Goal: Information Seeking & Learning: Learn about a topic

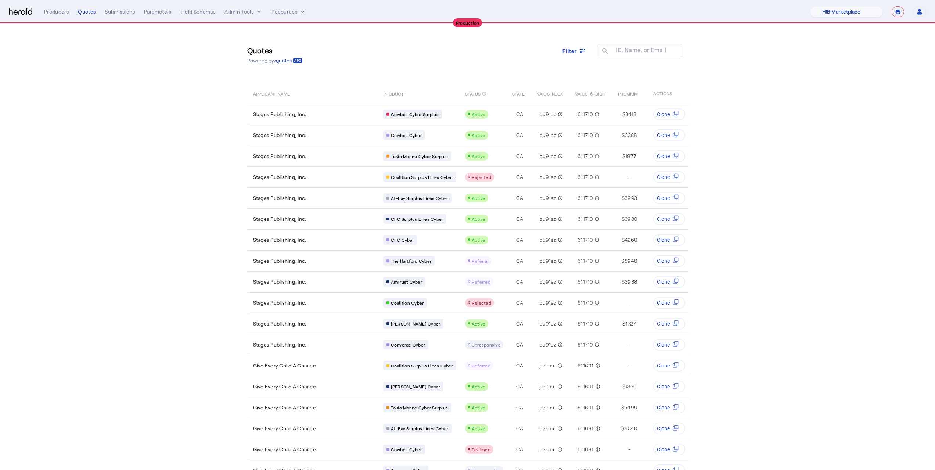
select select "pfm_a9p2_hib_marketplace"
select select "**********"
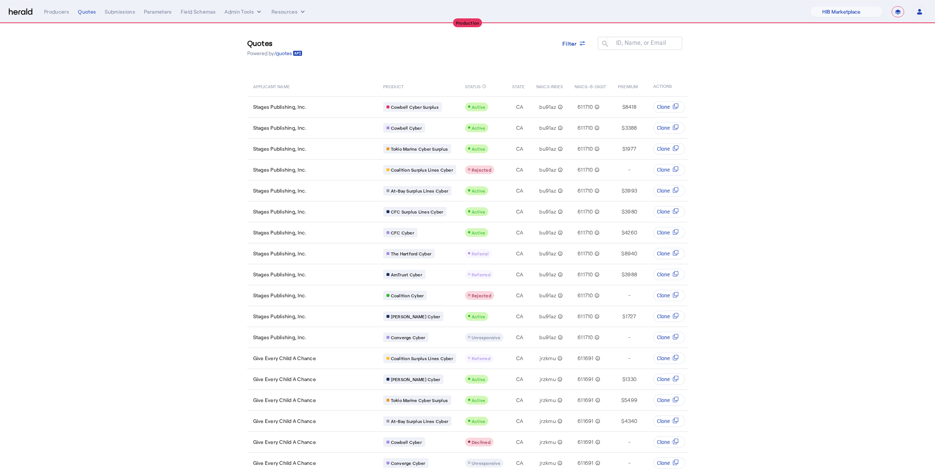
scroll to position [0, 4]
click at [856, 10] on select "1Fort Affinity Risk [PERSON_NAME] [PERSON_NAME] CRC Campus Coverage Citadel Fif…" at bounding box center [846, 11] width 73 height 11
click at [814, 6] on select "1Fort Affinity Risk [PERSON_NAME] [PERSON_NAME] CRC Campus Coverage Citadel Fif…" at bounding box center [846, 11] width 73 height 11
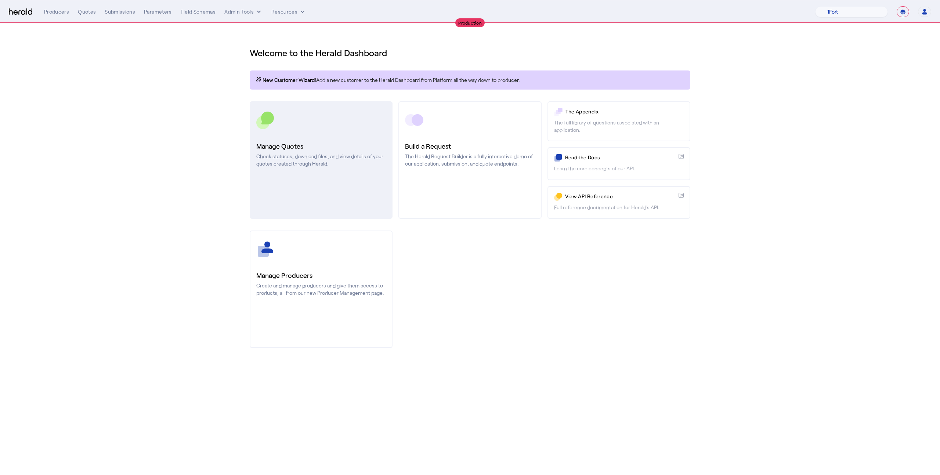
click at [358, 174] on link "Manage Quotes Check statuses, download files, and view details of your quotes c…" at bounding box center [321, 160] width 143 height 118
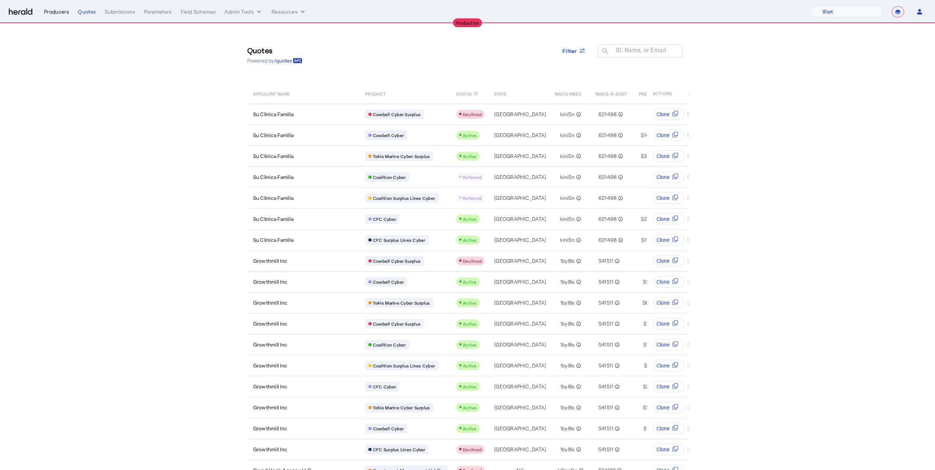
click at [54, 12] on div "Producers" at bounding box center [56, 11] width 25 height 7
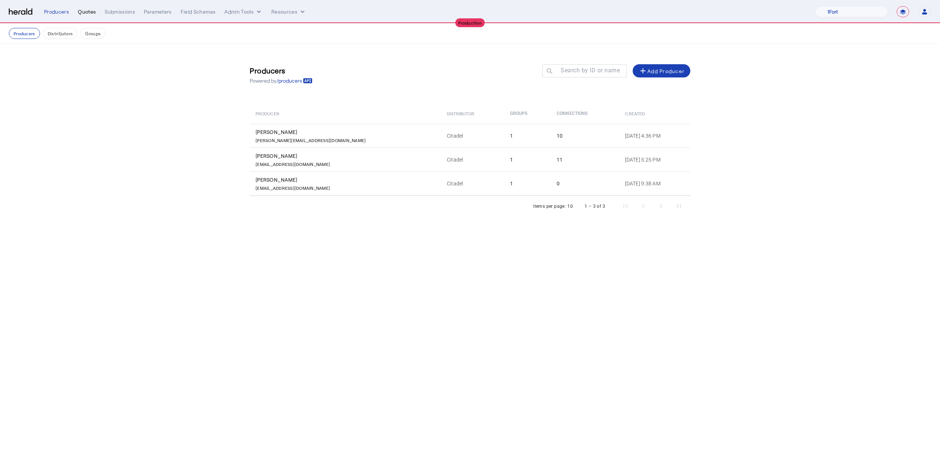
click at [93, 9] on div "Quotes" at bounding box center [87, 11] width 18 height 7
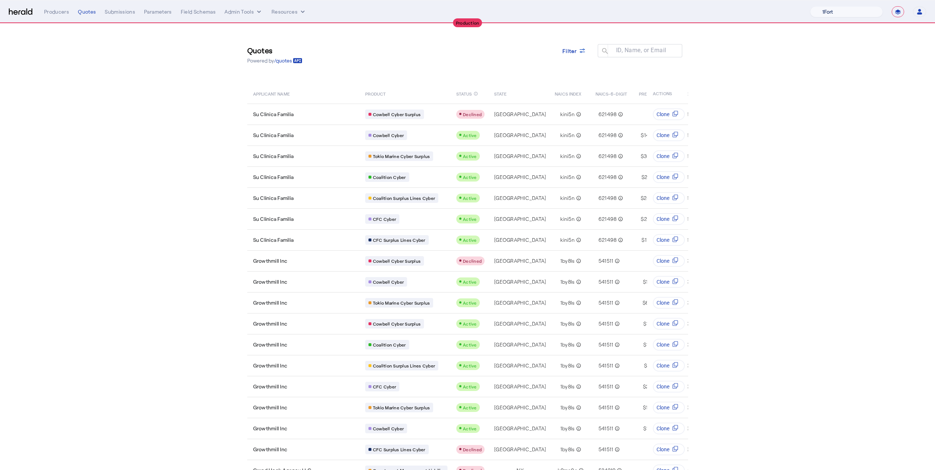
click at [821, 15] on select "1Fort Affinity Risk Billy BindHQ Bunker CRC Campus Coverage Citadel Fifthwall F…" at bounding box center [846, 11] width 73 height 11
click at [814, 6] on select "1Fort Affinity Risk Billy BindHQ Bunker CRC Campus Coverage Citadel Fifthwall F…" at bounding box center [846, 11] width 73 height 11
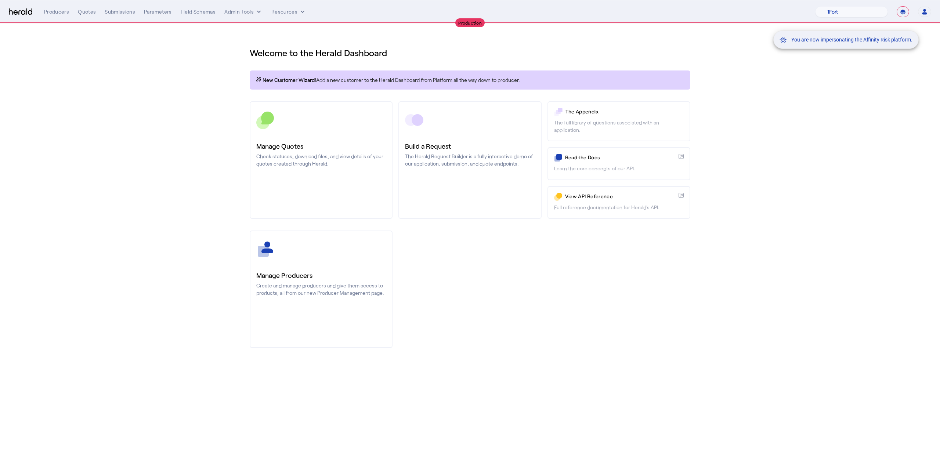
click at [293, 263] on div "You are now impersonating the Affinity Risk platform." at bounding box center [470, 237] width 940 height 475
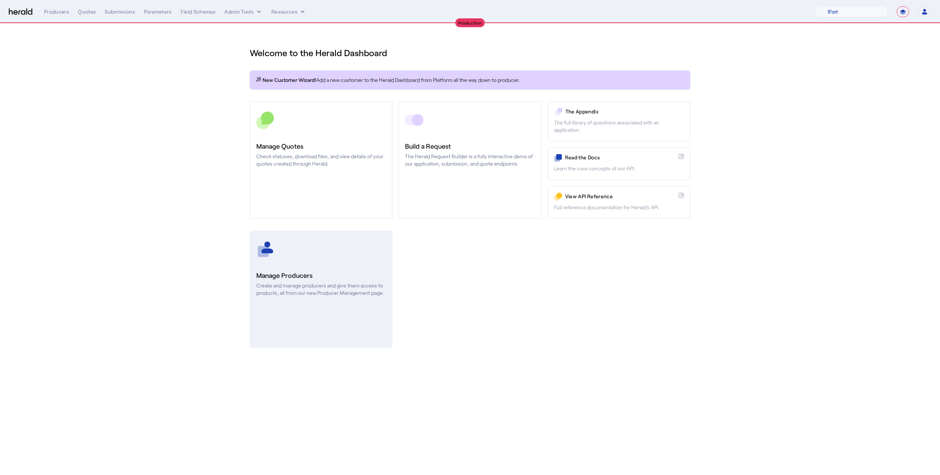
click at [286, 260] on link "Manage Producers Create and manage producers and give them access to products, …" at bounding box center [321, 290] width 143 height 118
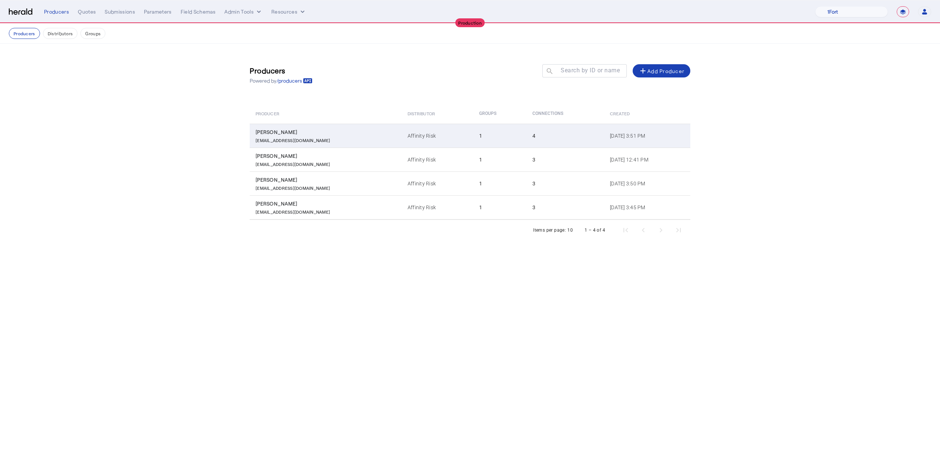
click at [428, 144] on td "Affinity Risk" at bounding box center [438, 136] width 72 height 24
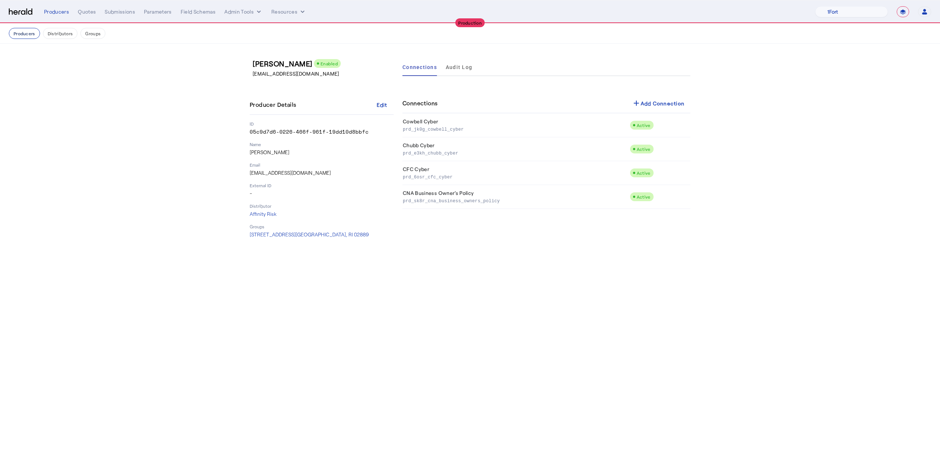
click at [35, 31] on button "Producers" at bounding box center [24, 33] width 31 height 11
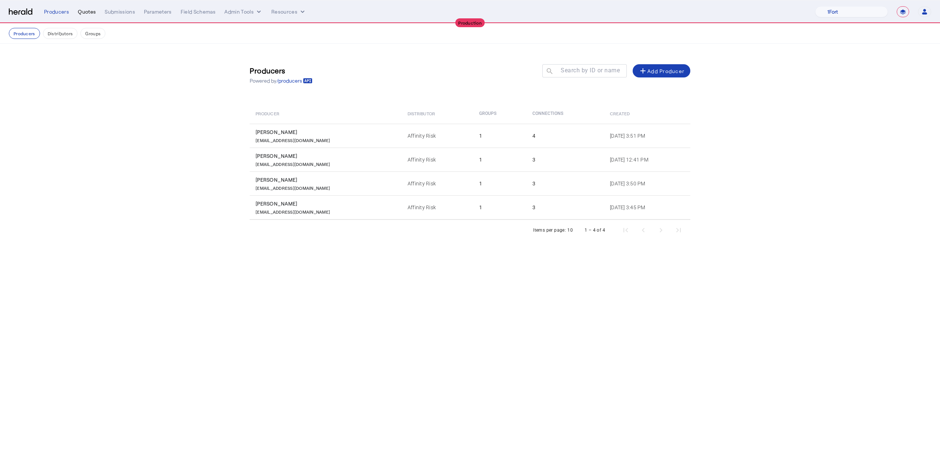
click at [89, 10] on div "Quotes" at bounding box center [87, 11] width 18 height 7
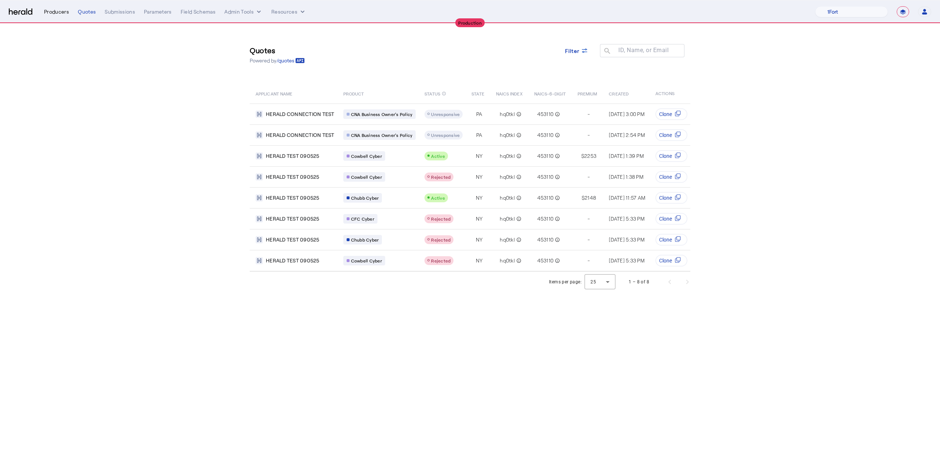
click at [60, 11] on div "Producers" at bounding box center [56, 11] width 25 height 7
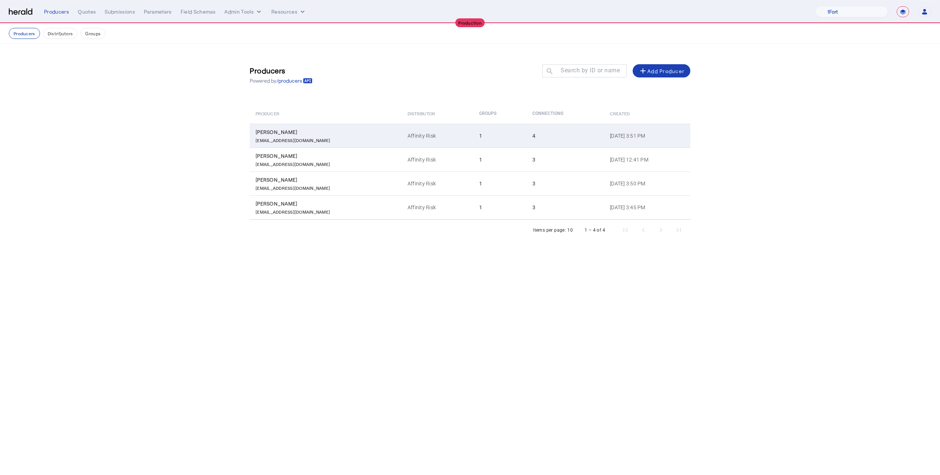
click at [318, 140] on div "mrandall@affinityrisk.com" at bounding box center [327, 139] width 143 height 7
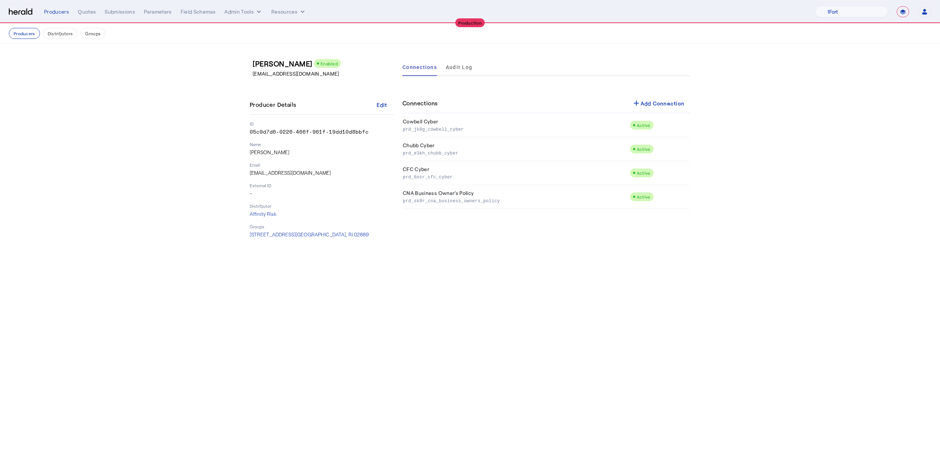
click at [58, 2] on nav "**********" at bounding box center [470, 11] width 940 height 23
click at [58, 15] on div "**********" at bounding box center [488, 11] width 888 height 11
click at [58, 11] on div "Producers" at bounding box center [56, 11] width 25 height 7
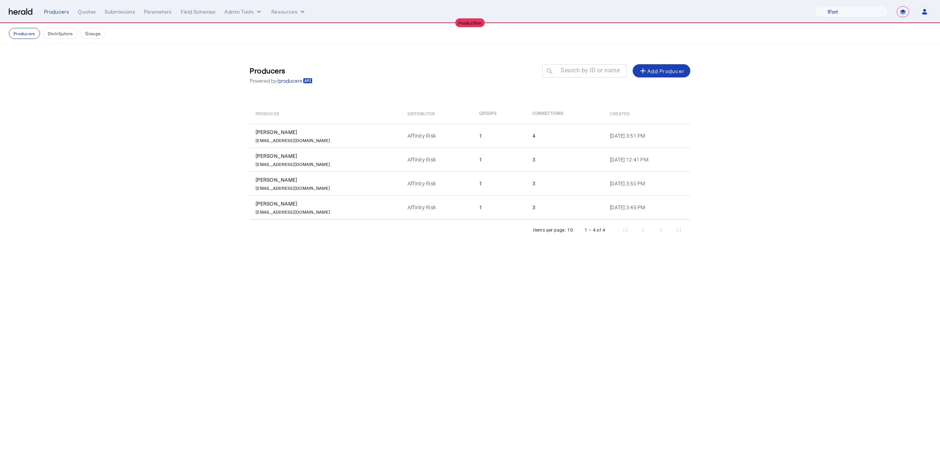
click at [90, 6] on div "**********" at bounding box center [488, 11] width 888 height 11
click at [90, 12] on div "Quotes" at bounding box center [87, 11] width 18 height 7
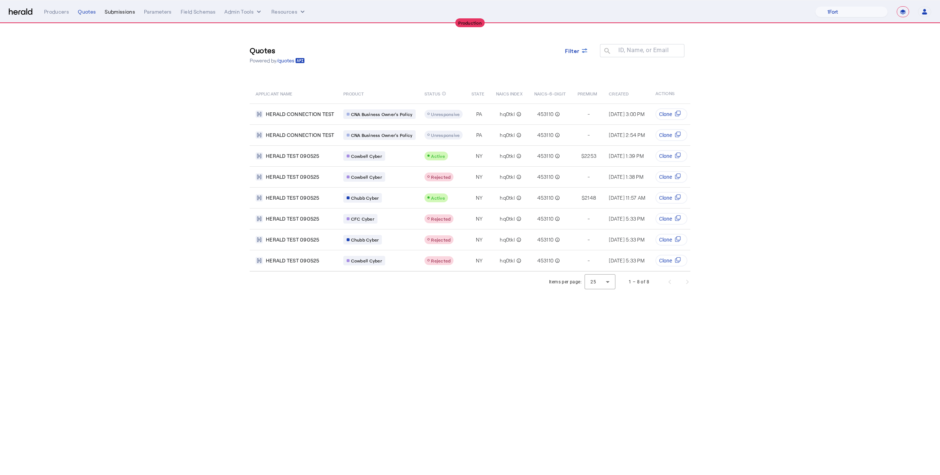
click at [118, 11] on div "Submissions" at bounding box center [120, 11] width 30 height 7
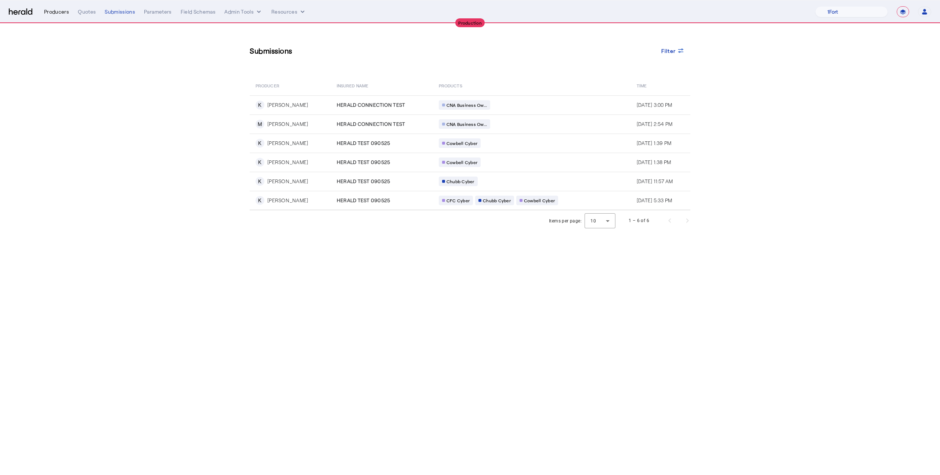
click at [61, 11] on div "Producers" at bounding box center [56, 11] width 25 height 7
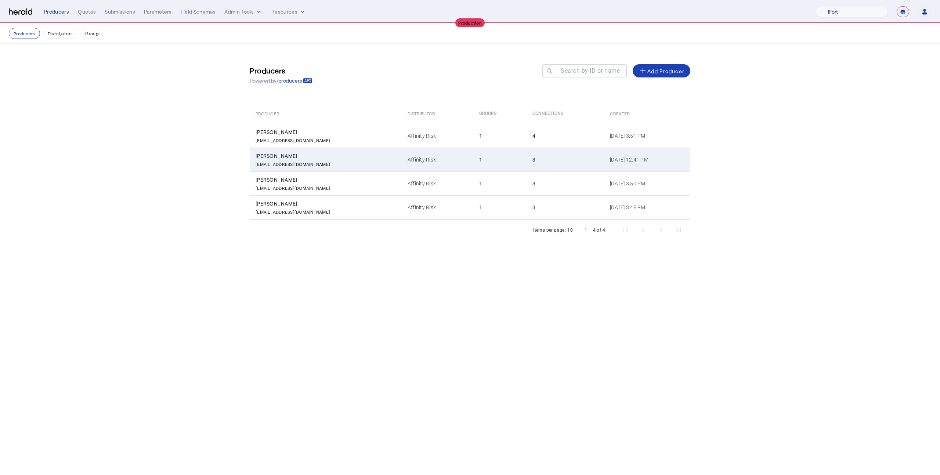
click at [301, 154] on div "Keegan Kenfield" at bounding box center [327, 155] width 143 height 7
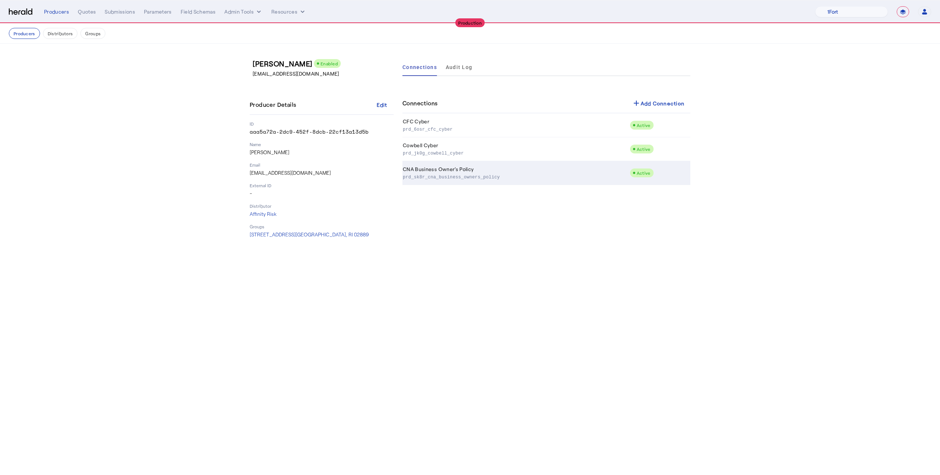
click at [527, 180] on p "prd_sk8r_cna_business_owners_policy" at bounding box center [515, 176] width 224 height 7
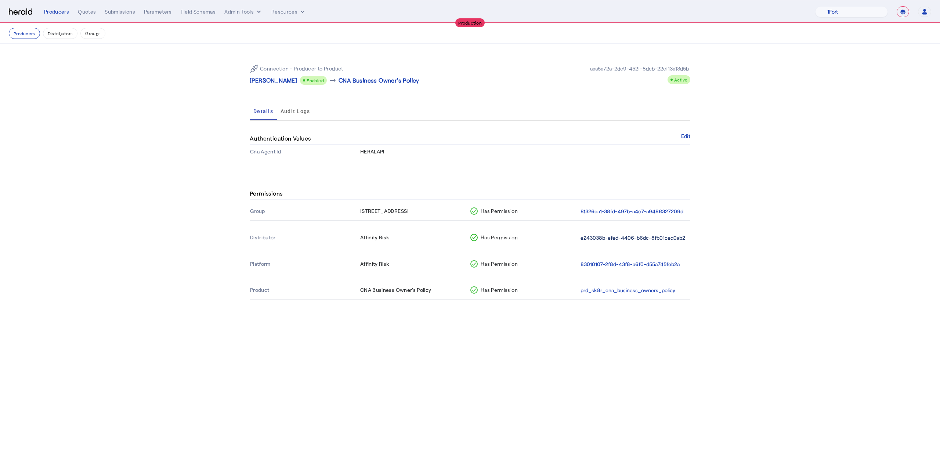
click at [628, 237] on button "e243038b-efed-4406-b6dc-8fb01ced0ab2" at bounding box center [633, 238] width 105 height 8
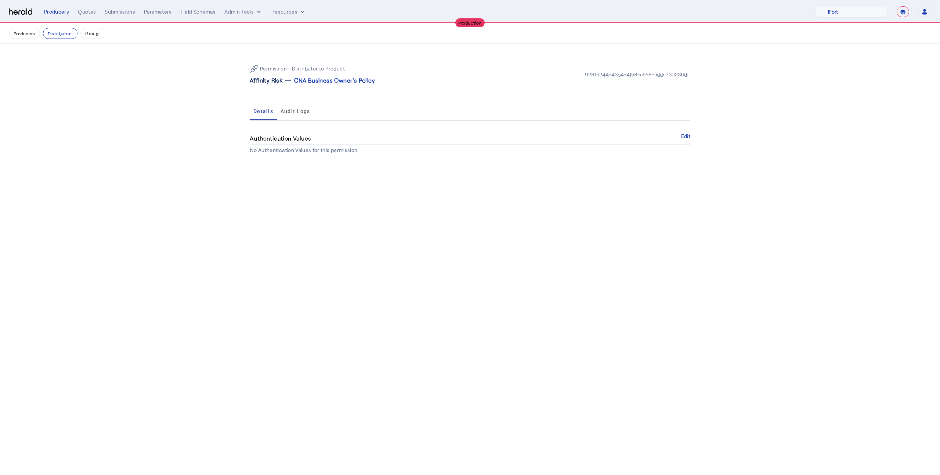
click at [263, 84] on p "Affinity Risk" at bounding box center [266, 80] width 33 height 9
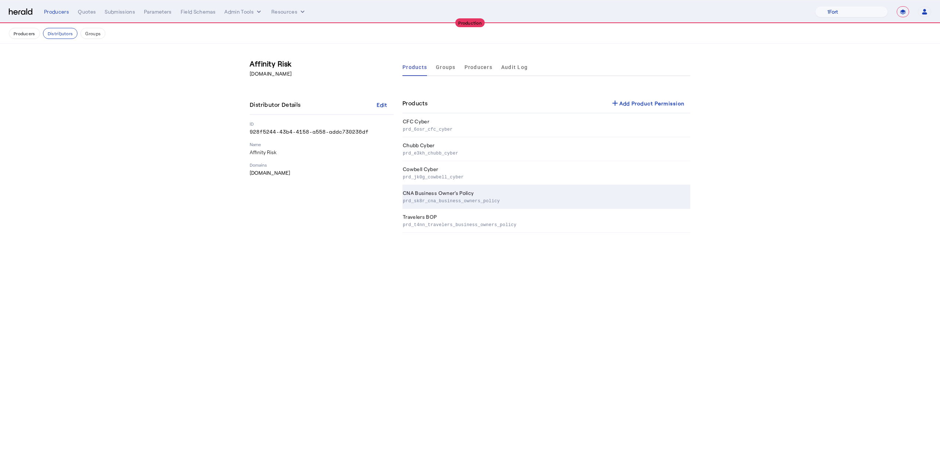
click at [520, 203] on p "prd_sk8r_cna_business_owners_policy" at bounding box center [545, 200] width 285 height 7
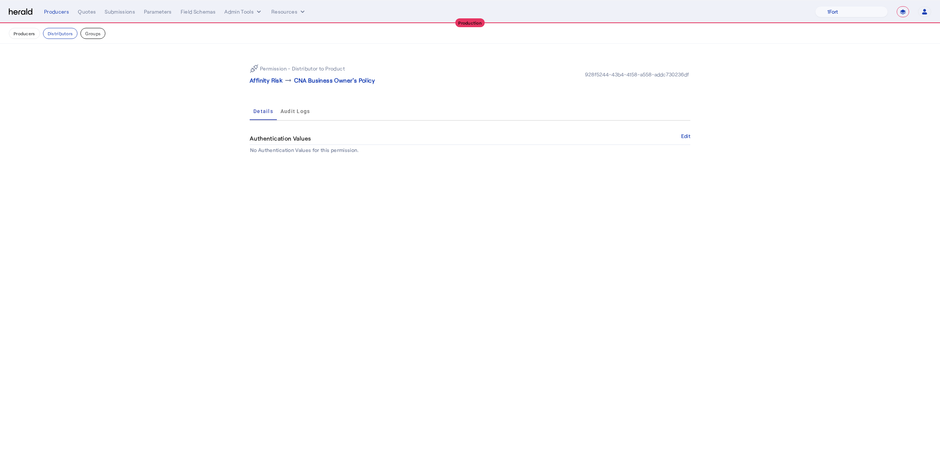
click at [90, 34] on button "Groups" at bounding box center [92, 33] width 25 height 11
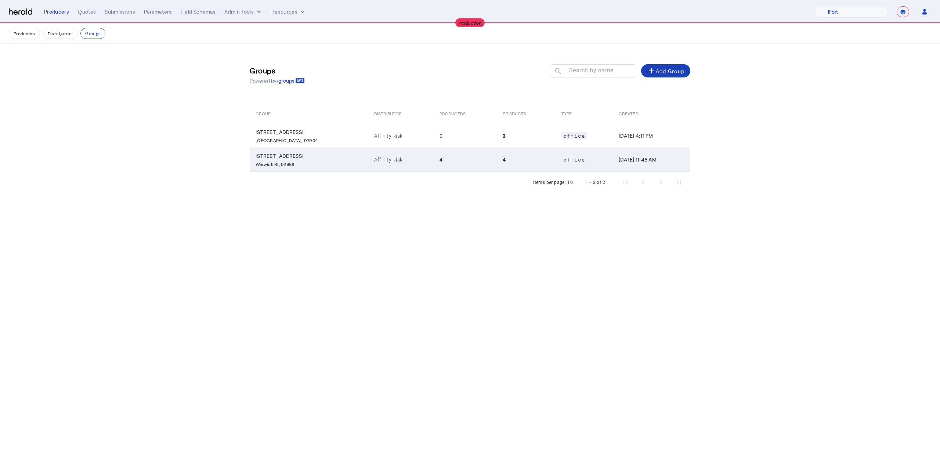
click at [368, 155] on td "Affinity Risk" at bounding box center [400, 160] width 65 height 24
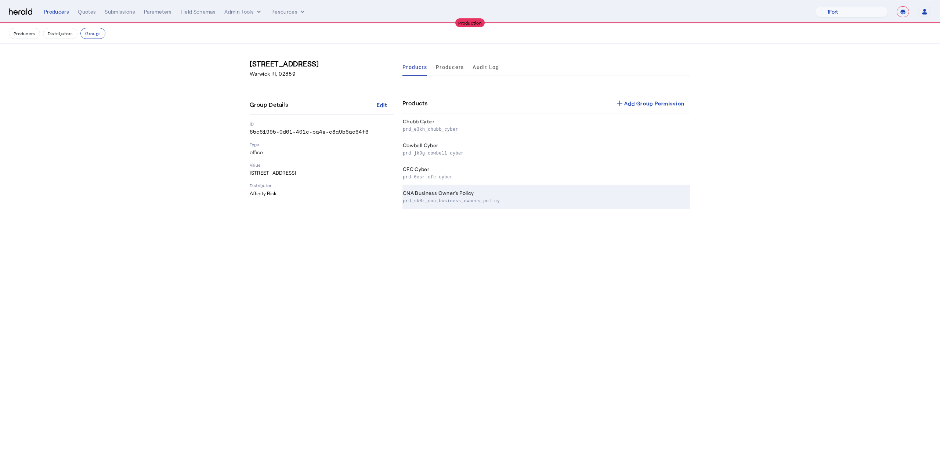
click at [431, 191] on td "CNA Business Owner's Policy prd_sk8r_cna_business_owners_policy" at bounding box center [547, 197] width 288 height 24
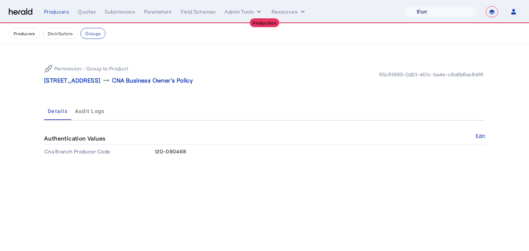
click at [462, 15] on select "1Fort Affinity Risk Billy BindHQ Bunker CRC Campus Coverage Citadel Fifthwall F…" at bounding box center [440, 11] width 73 height 11
select select "pfm_lx2v_founder_shield"
click at [404, 6] on select "1Fort Affinity Risk Billy BindHQ Bunker CRC Campus Coverage Citadel Fifthwall F…" at bounding box center [440, 11] width 73 height 11
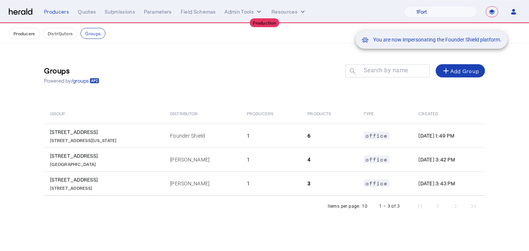
click at [87, 12] on div "You are now impersonating the Founder Shield platform." at bounding box center [264, 125] width 529 height 251
click at [80, 11] on div "You are now impersonating the Founder Shield platform." at bounding box center [264, 125] width 529 height 251
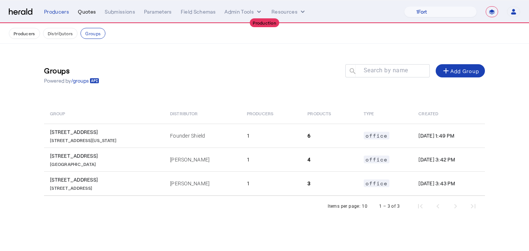
click at [82, 11] on div "Quotes" at bounding box center [87, 11] width 18 height 7
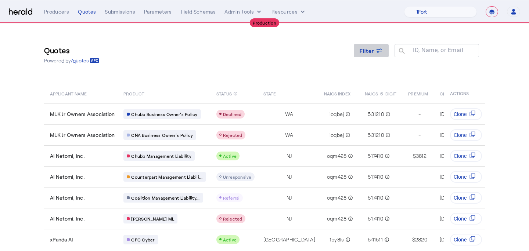
click at [375, 55] on span at bounding box center [371, 51] width 35 height 18
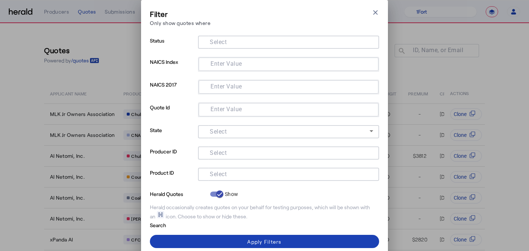
scroll to position [22, 0]
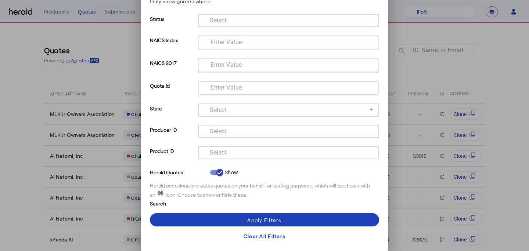
click at [98, 198] on div "Filter Only show quotes where Close modal Status Select NAICS Index Enter Value…" at bounding box center [264, 125] width 529 height 251
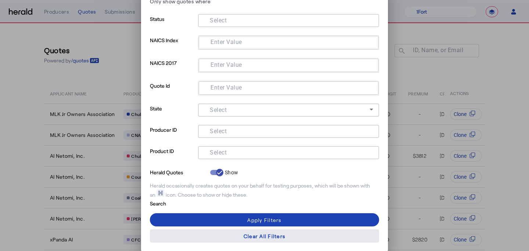
click at [277, 233] on div "Clear All Filters" at bounding box center [265, 237] width 42 height 8
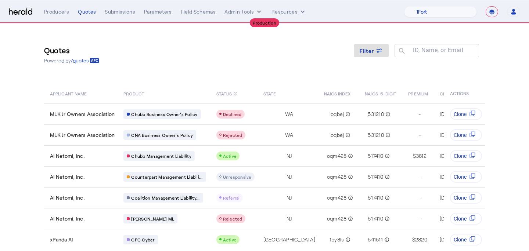
scroll to position [83, 0]
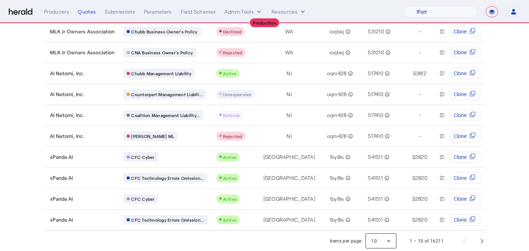
click at [375, 243] on div at bounding box center [381, 242] width 31 height 18
click at [380, 205] on span "25" at bounding box center [381, 203] width 19 height 9
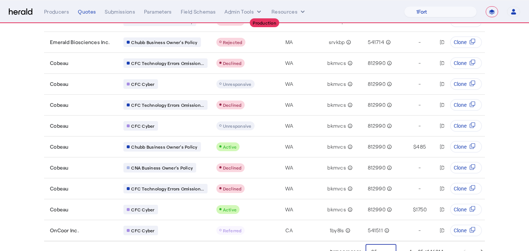
scroll to position [397, 0]
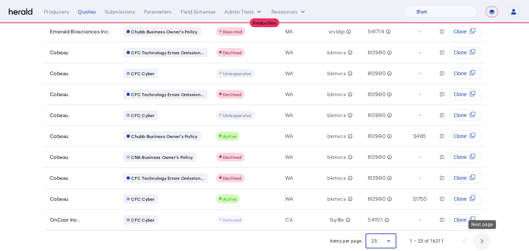
click at [485, 243] on span "Next page" at bounding box center [482, 242] width 18 height 18
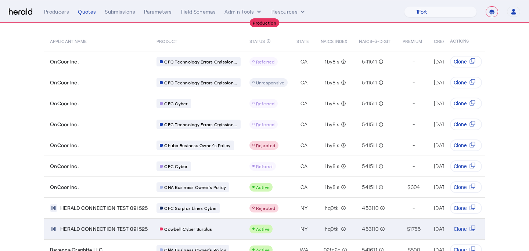
scroll to position [4, 0]
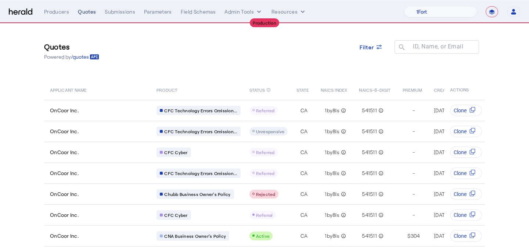
click at [87, 14] on div "Quotes" at bounding box center [87, 11] width 18 height 7
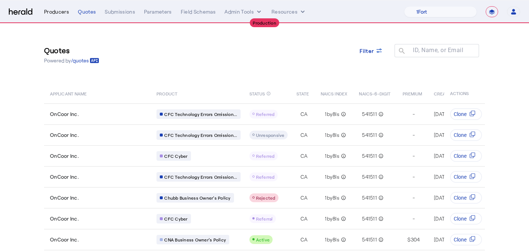
click at [57, 15] on div "Producers" at bounding box center [56, 11] width 25 height 7
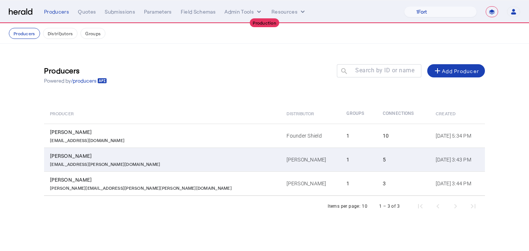
click at [281, 168] on td "Baldwin" at bounding box center [311, 160] width 60 height 24
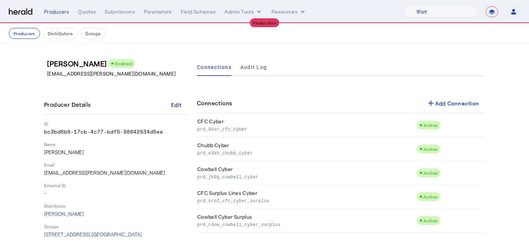
scroll to position [2, 0]
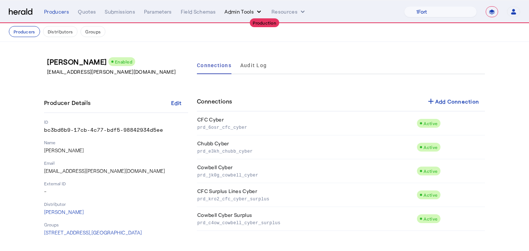
click at [237, 14] on button "Admin Tools" at bounding box center [243, 11] width 38 height 7
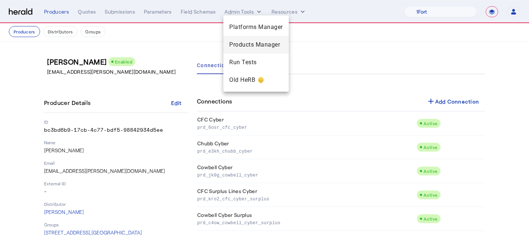
click at [235, 44] on span "Products Manager" at bounding box center [256, 44] width 54 height 9
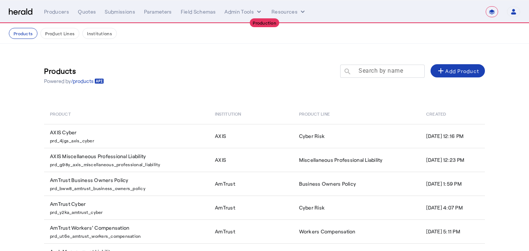
click at [371, 72] on mat-label "Search by name" at bounding box center [381, 70] width 44 height 7
click at [371, 72] on input "Search by name" at bounding box center [386, 70] width 66 height 9
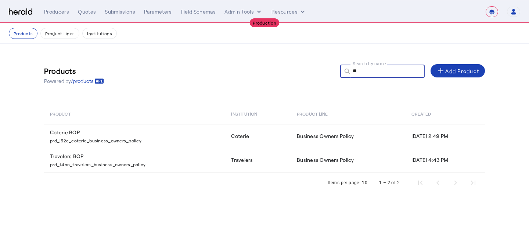
type input "*"
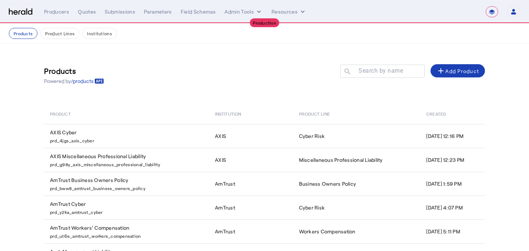
click at [257, 75] on div "Products Powered by /products Search by name search add Add Product" at bounding box center [264, 74] width 441 height 33
click at [53, 12] on div "Producers" at bounding box center [56, 11] width 25 height 7
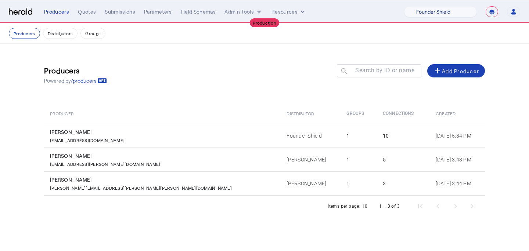
click at [430, 11] on select "1Fort Affinity Risk Billy BindHQ Bunker CRC Campus Coverage Citadel Fifthwall F…" at bounding box center [440, 11] width 73 height 11
select select "pfm_a9p2_hib_marketplace"
click at [404, 6] on select "1Fort Affinity Risk Billy BindHQ Bunker CRC Campus Coverage Citadel Fifthwall F…" at bounding box center [440, 11] width 73 height 11
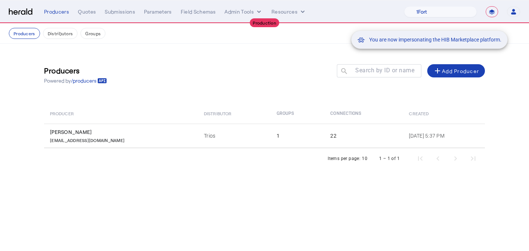
click at [83, 17] on div "You are now impersonating the HIB Marketplace platform." at bounding box center [264, 125] width 529 height 251
click at [87, 14] on div "You are now impersonating the HIB Marketplace platform." at bounding box center [264, 125] width 529 height 251
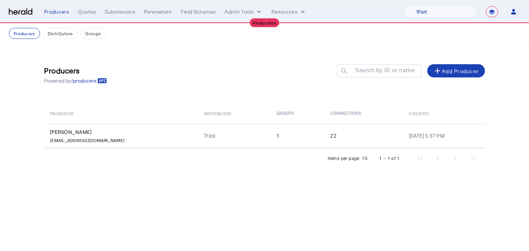
click at [87, 14] on div "Quotes" at bounding box center [87, 11] width 18 height 7
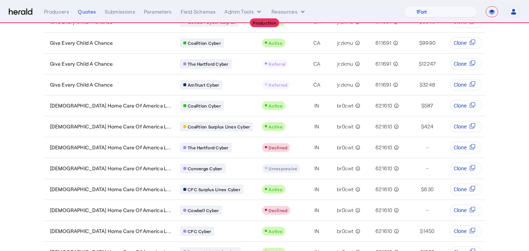
scroll to position [201, 0]
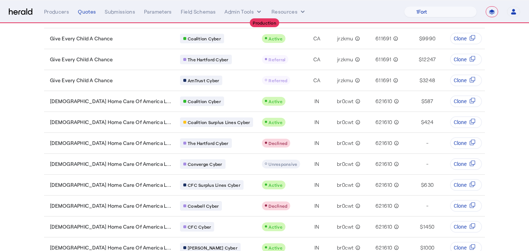
click at [488, 11] on select "**********" at bounding box center [492, 11] width 12 height 11
select select "*******"
click at [486, 6] on select "**********" at bounding box center [492, 11] width 12 height 11
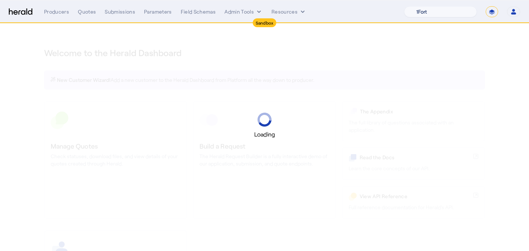
click at [439, 10] on select "1Fort Affinity Risk Billy BindHQ Bunker CRC Campus Coverage Citadel Fifthwall F…" at bounding box center [440, 11] width 73 height 11
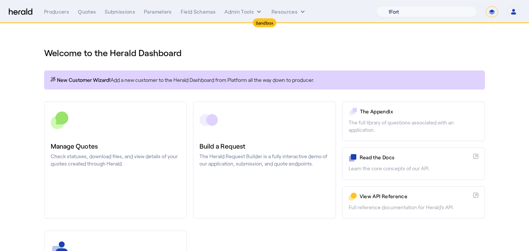
select select "pfm_z9k1_growthmill"
click at [394, 6] on select "1Fort Acrisure Acturis Affinity Advisors Affinity Risk Agentero AmWins Anzen Ao…" at bounding box center [426, 11] width 101 height 11
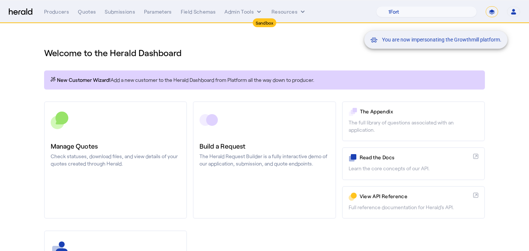
scroll to position [12, 0]
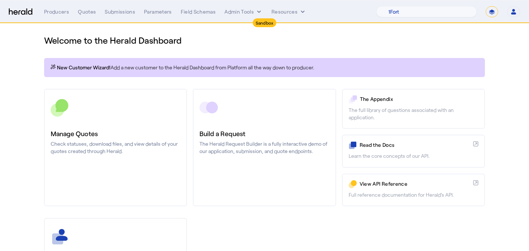
click at [119, 147] on p "Check statuses, download files, and view details of your quotes created through…" at bounding box center [116, 147] width 130 height 15
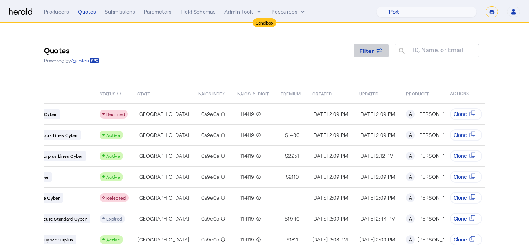
click at [374, 52] on div "Filter" at bounding box center [372, 51] width 24 height 8
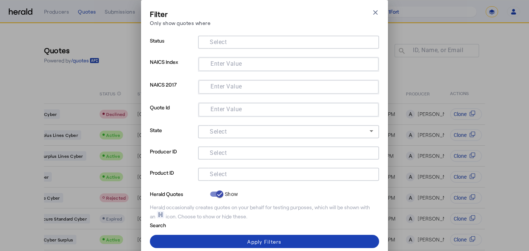
click at [232, 174] on input "Select" at bounding box center [287, 173] width 166 height 9
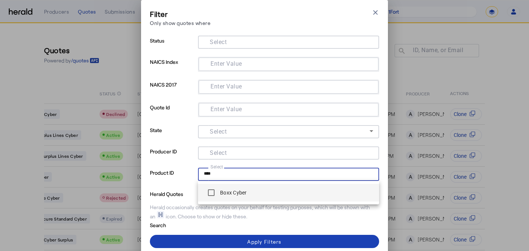
type input "****"
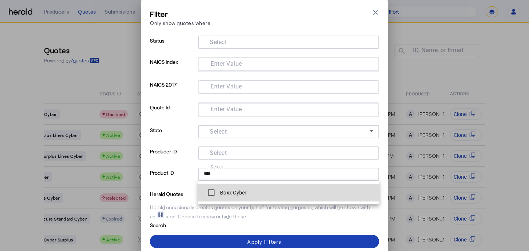
click at [230, 190] on label "Boxx Cyber" at bounding box center [233, 192] width 28 height 7
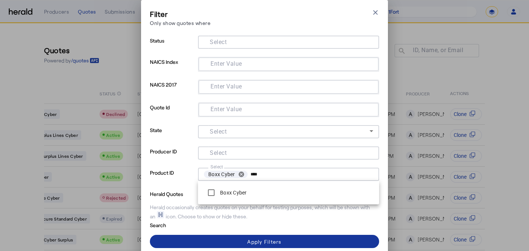
click at [221, 240] on span at bounding box center [264, 242] width 229 height 18
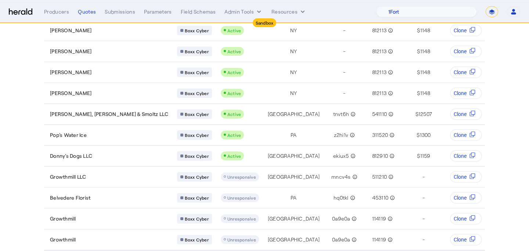
scroll to position [146, 0]
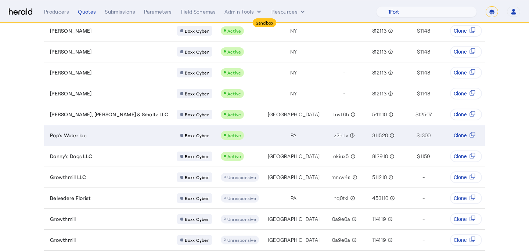
click at [221, 131] on div "Active" at bounding box center [240, 135] width 38 height 9
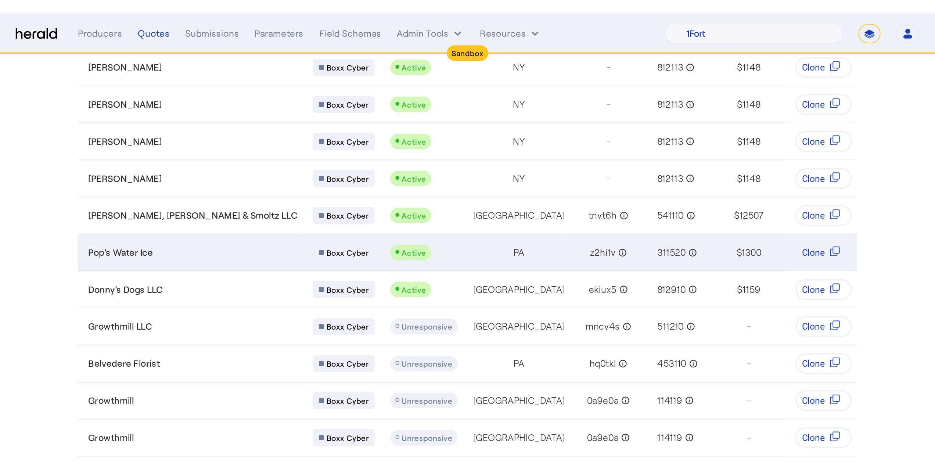
scroll to position [147, 0]
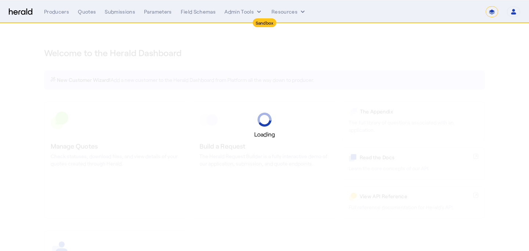
select select "*******"
select select "pfm_2v8p_herald_api"
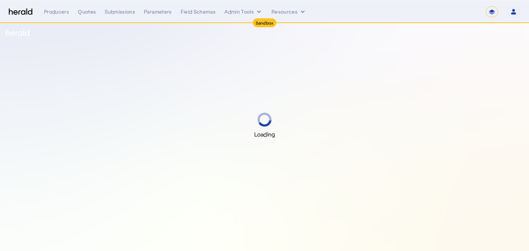
select select "*******"
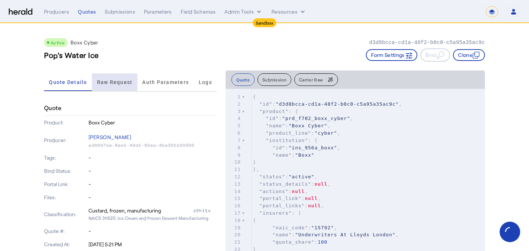
click at [104, 80] on span "Raw Request" at bounding box center [115, 82] width 36 height 5
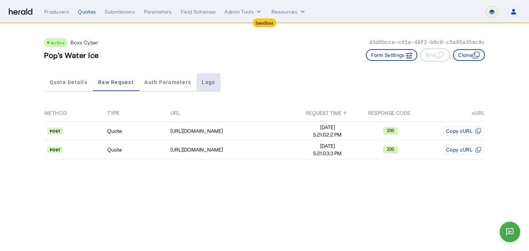
click at [210, 78] on span "Logs" at bounding box center [208, 82] width 13 height 18
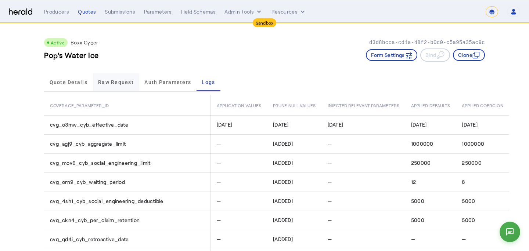
click at [101, 80] on span "Raw Request" at bounding box center [116, 82] width 36 height 5
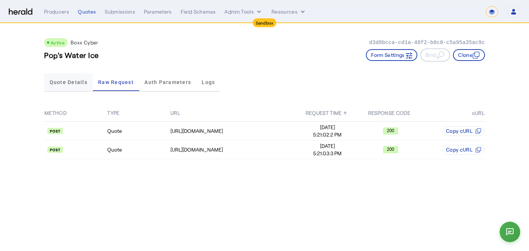
click at [63, 86] on span "Quote Details" at bounding box center [69, 82] width 38 height 18
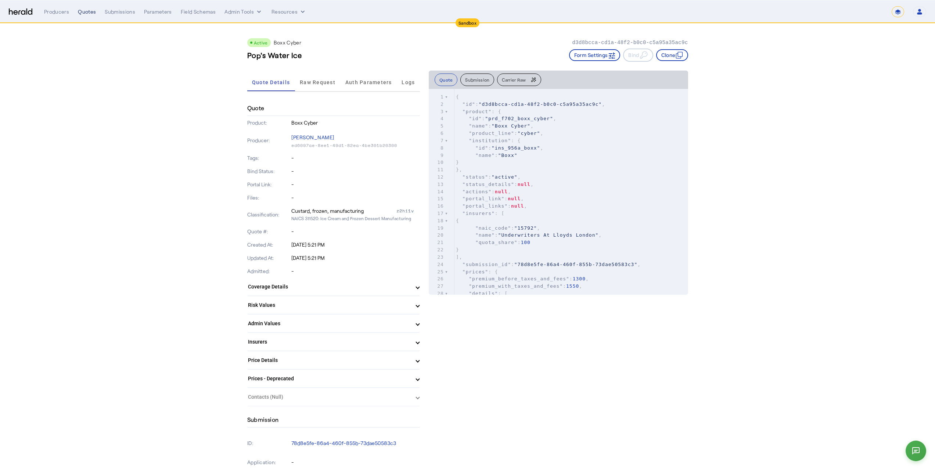
click at [87, 11] on div "Quotes" at bounding box center [87, 11] width 18 height 7
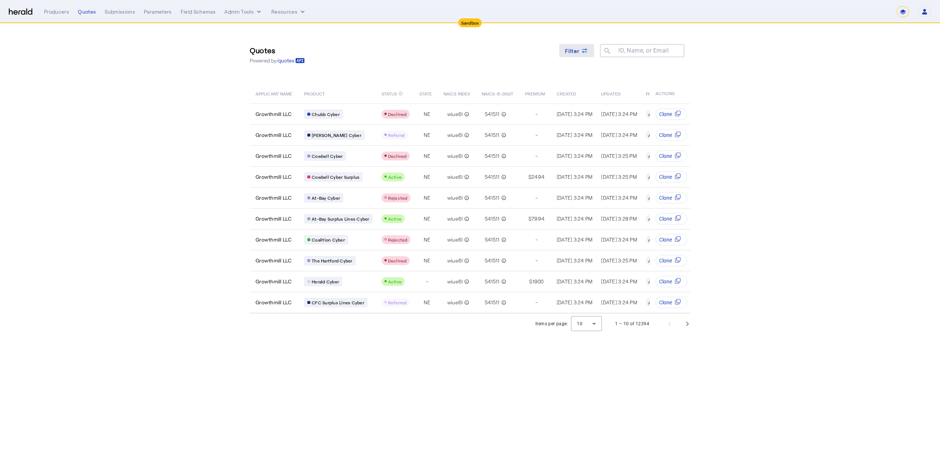
click at [529, 57] on span at bounding box center [576, 51] width 35 height 18
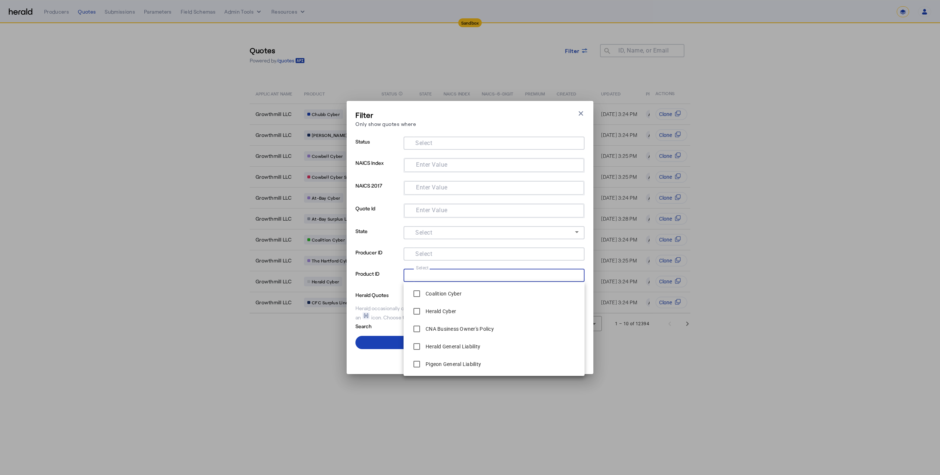
click at [445, 251] on input "Select" at bounding box center [493, 274] width 166 height 9
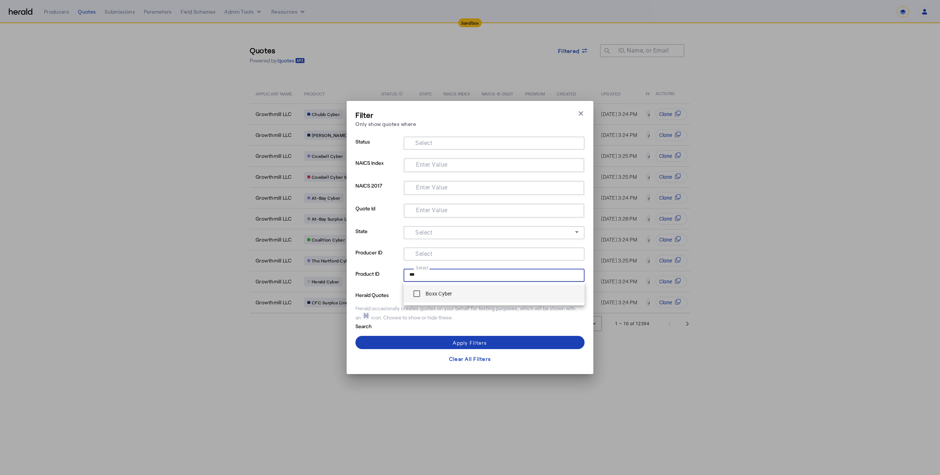
type input "***"
click at [448, 251] on label "Boxx Cyber" at bounding box center [438, 293] width 28 height 7
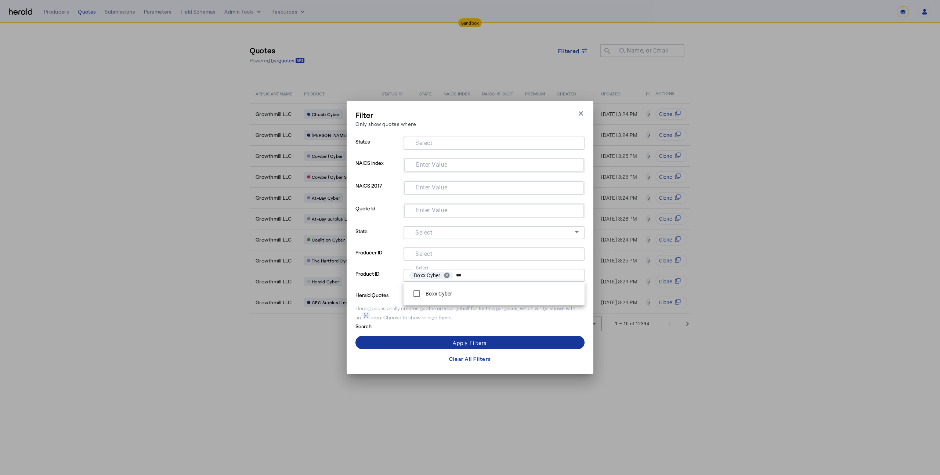
click at [449, 251] on span at bounding box center [470, 343] width 229 height 18
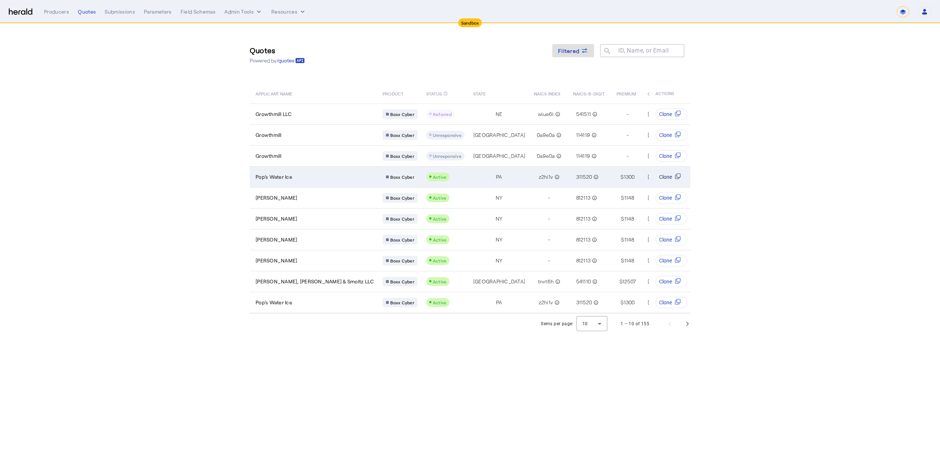
click at [529, 173] on icon "Table view of all quotes submitted by your platform" at bounding box center [678, 176] width 6 height 6
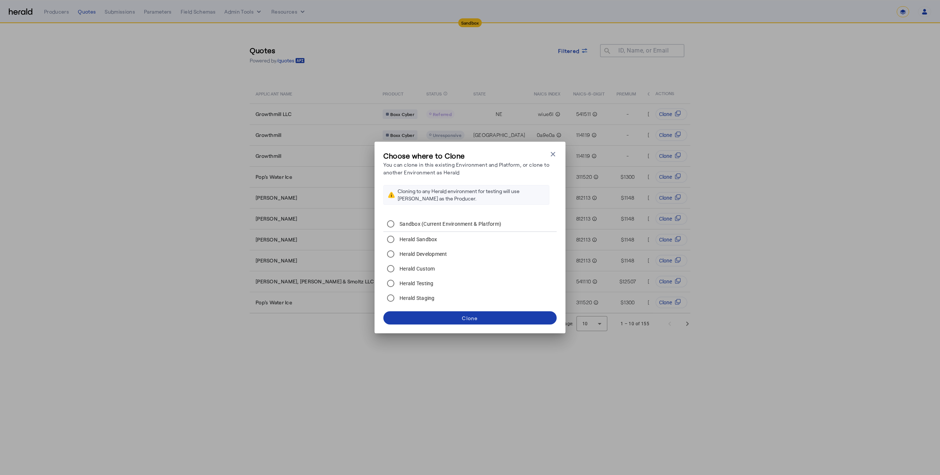
click at [498, 251] on span at bounding box center [470, 318] width 173 height 18
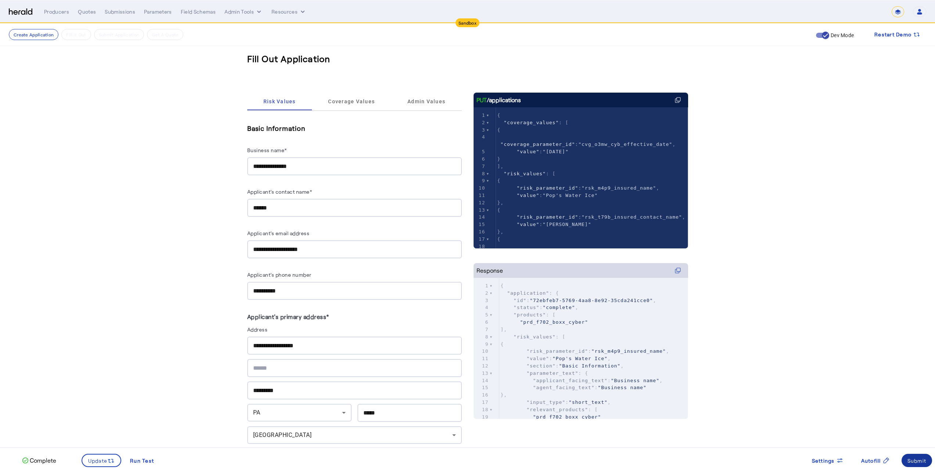
click at [529, 251] on span at bounding box center [916, 460] width 31 height 18
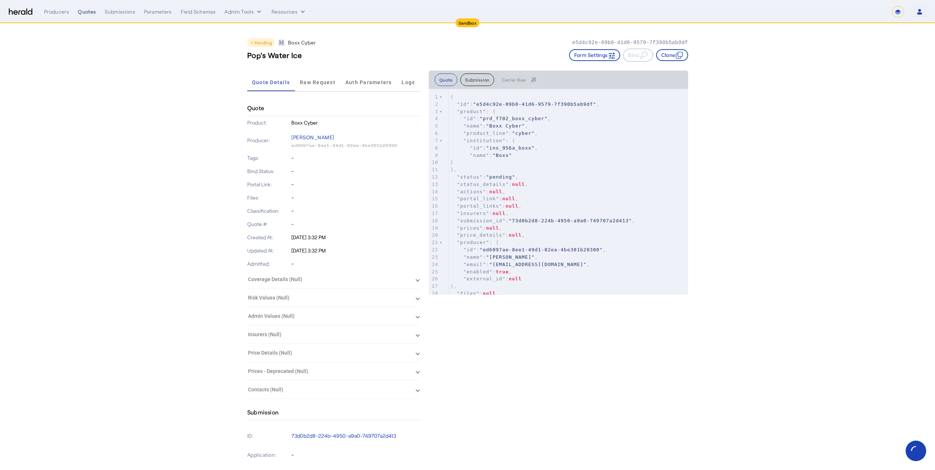
click at [87, 14] on div "Quotes" at bounding box center [87, 11] width 18 height 7
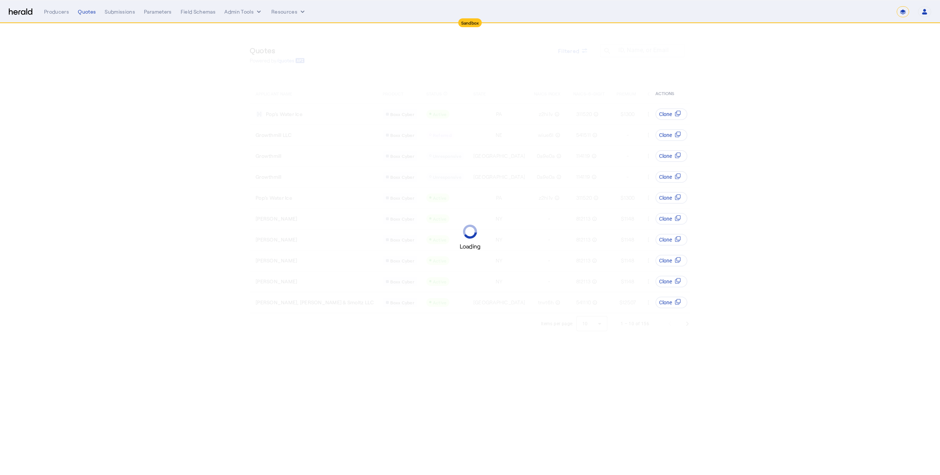
select select "*******"
select select "pfm_z9k1_growthmill"
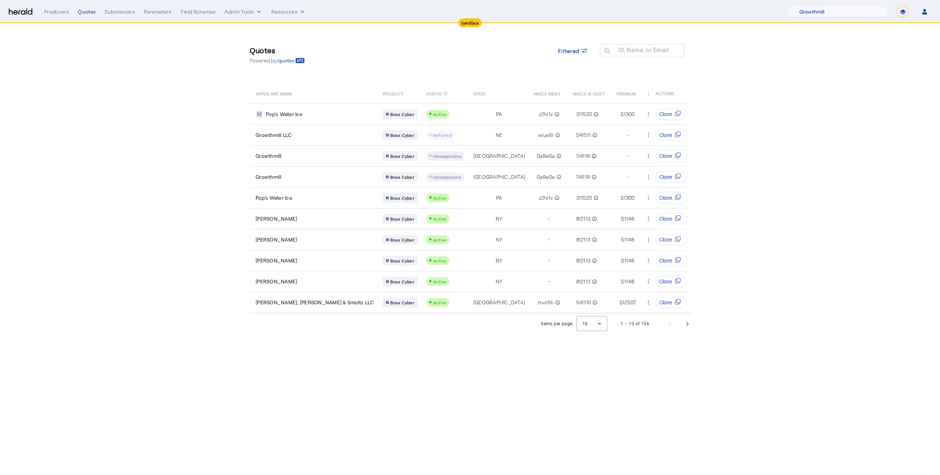
click at [79, 12] on div "Quotes" at bounding box center [87, 11] width 18 height 7
click at [28, 10] on img at bounding box center [21, 11] width 24 height 7
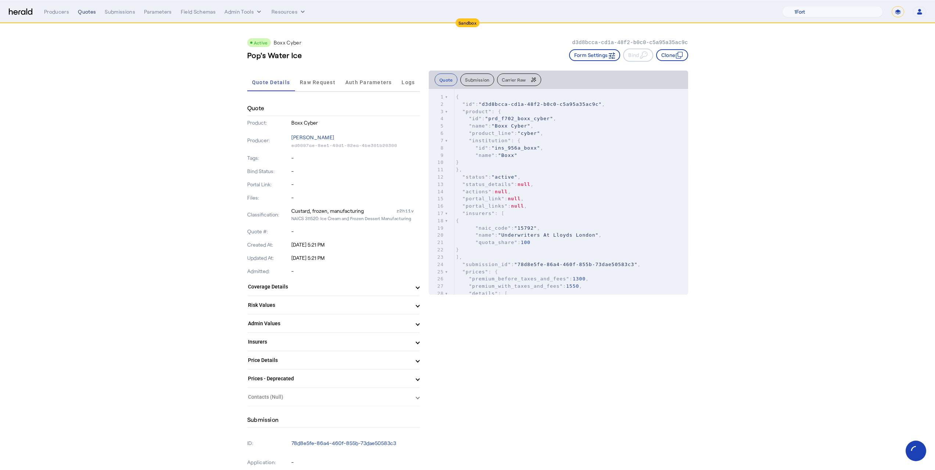
click at [84, 10] on div "Quotes" at bounding box center [87, 11] width 18 height 7
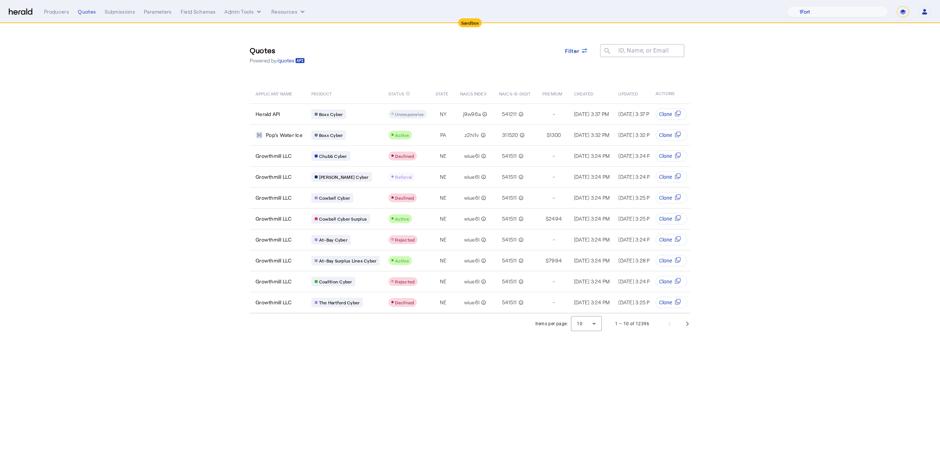
click at [207, 139] on section "Quotes Powered by /quotes Filter ID, Name, or Email search APPLICANT NAME PRODU…" at bounding box center [470, 179] width 940 height 311
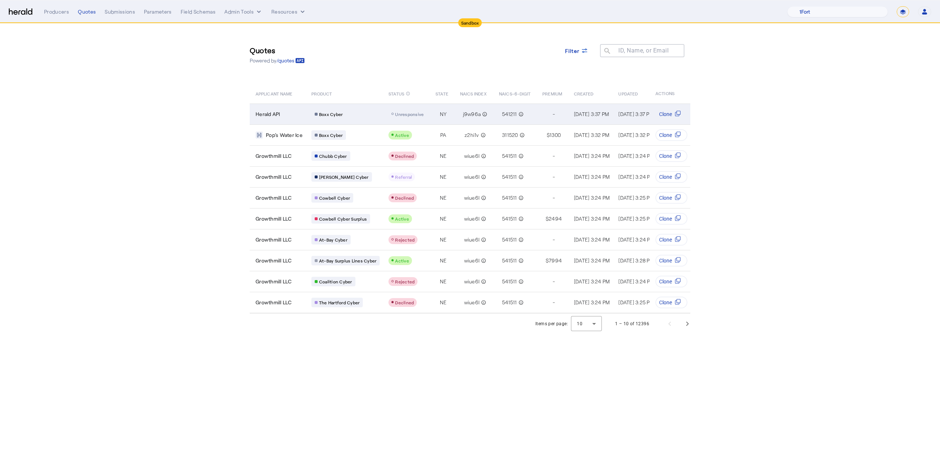
click at [402, 115] on span "Unresponsive" at bounding box center [409, 114] width 29 height 5
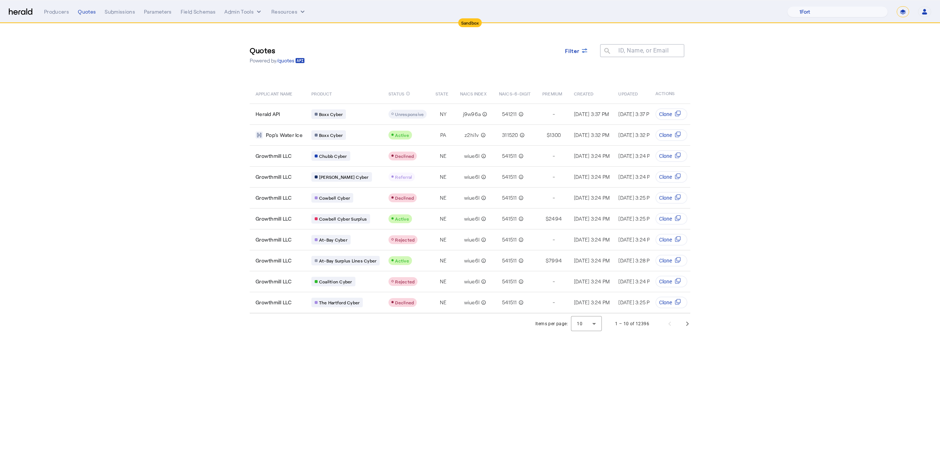
click at [143, 175] on section "Quotes Powered by /quotes Filter ID, Name, or Email search APPLICANT NAME PRODU…" at bounding box center [470, 179] width 940 height 311
click at [901, 13] on select "**********" at bounding box center [903, 11] width 12 height 11
select select "**********"
click at [897, 6] on select "**********" at bounding box center [903, 11] width 12 height 11
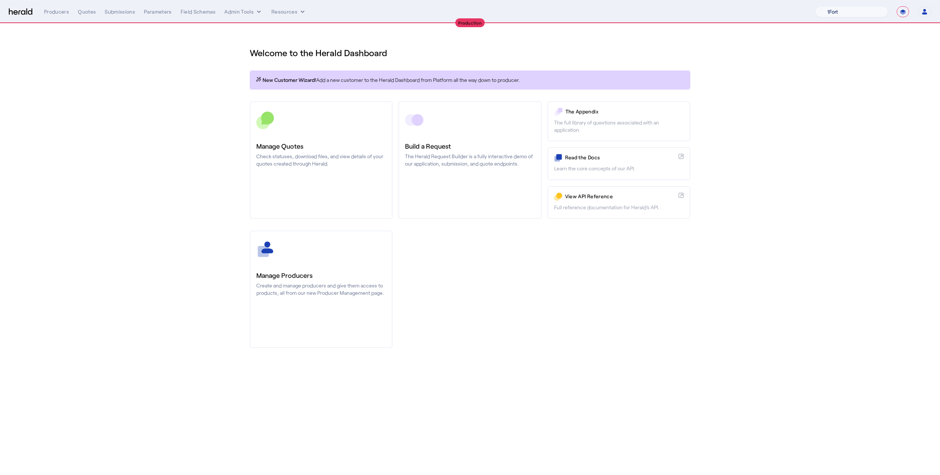
click at [834, 9] on select "1Fort Affinity Risk Billy BindHQ Bunker CRC Campus Coverage Citadel Fifthwall F…" at bounding box center [852, 11] width 73 height 11
click at [816, 6] on select "1Fort Affinity Risk Billy BindHQ Bunker CRC Campus Coverage Citadel Fifthwall F…" at bounding box center [852, 11] width 73 height 11
click at [315, 102] on div "You are now impersonating the HIB Marketplace platform." at bounding box center [470, 237] width 940 height 475
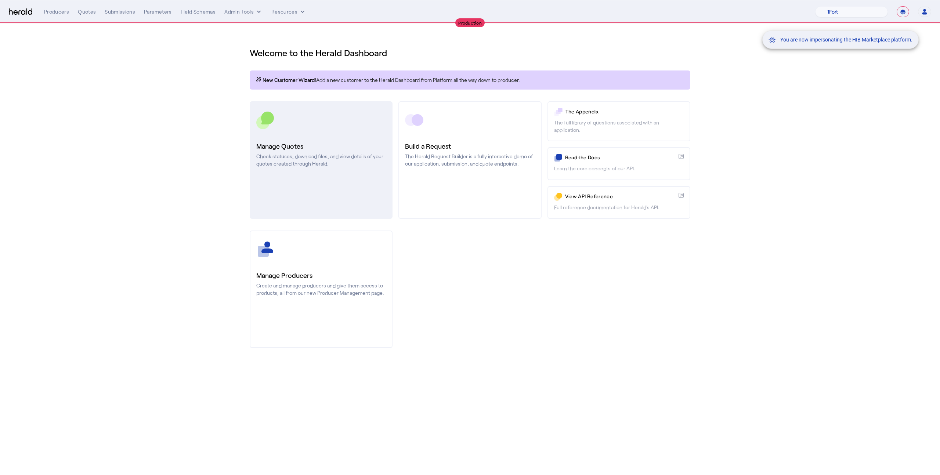
click at [315, 118] on div at bounding box center [321, 120] width 130 height 18
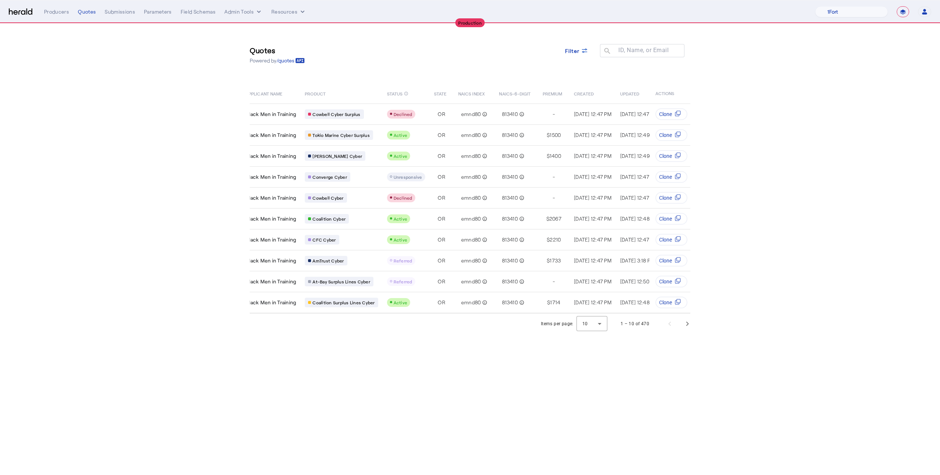
scroll to position [0, 8]
click at [843, 8] on select "1Fort Affinity Risk Billy BindHQ Bunker CRC Campus Coverage Citadel Fifthwall F…" at bounding box center [852, 11] width 73 height 11
click at [816, 6] on select "1Fort Affinity Risk Billy BindHQ Bunker CRC Campus Coverage Citadel Fifthwall F…" at bounding box center [852, 11] width 73 height 11
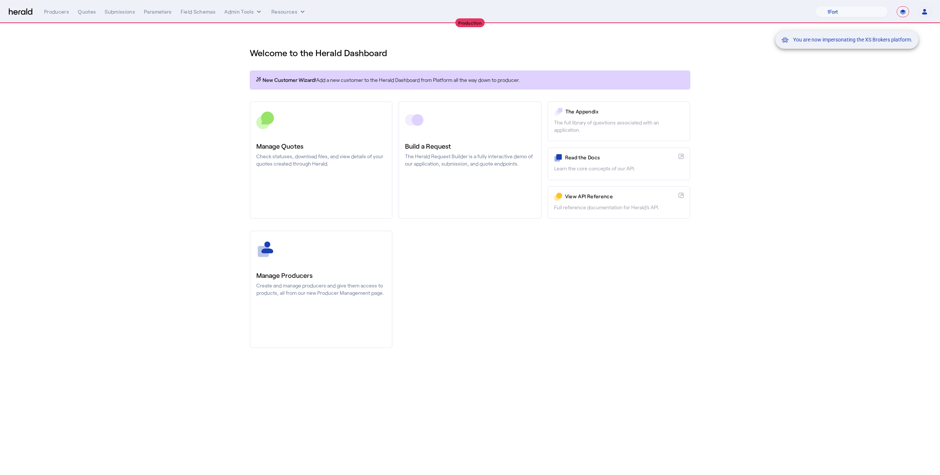
click at [301, 152] on div "You are now impersonating the XS Brokers platform." at bounding box center [470, 237] width 940 height 475
click at [301, 153] on p "Check statuses, download files, and view details of your quotes created through…" at bounding box center [321, 160] width 130 height 15
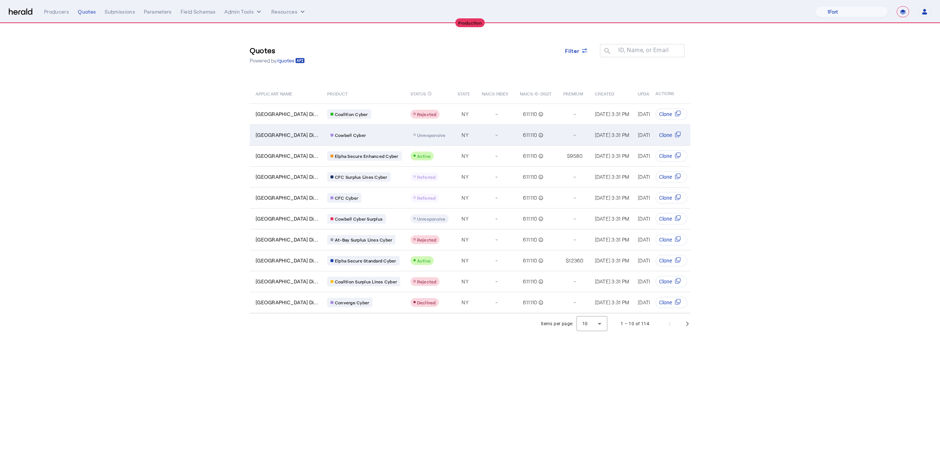
click at [432, 131] on div "Table view of all quotes submitted by your platform" at bounding box center [430, 135] width 38 height 9
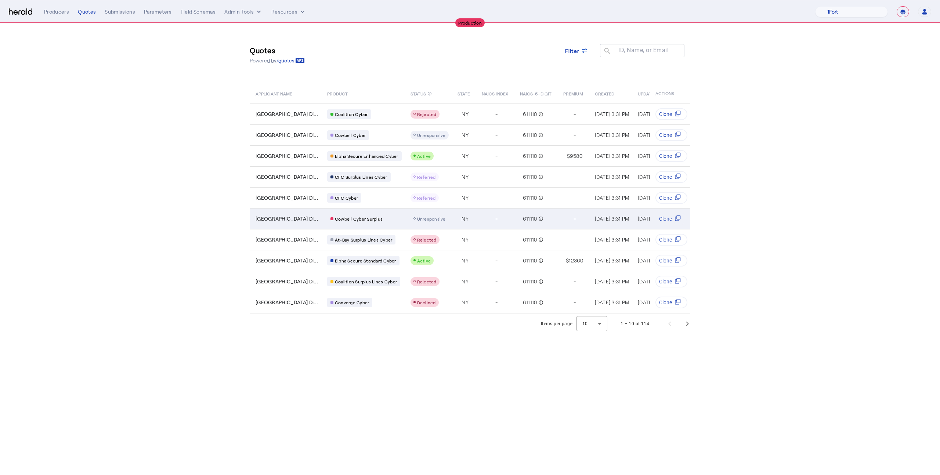
click at [433, 219] on span "Unresponsive" at bounding box center [431, 218] width 29 height 5
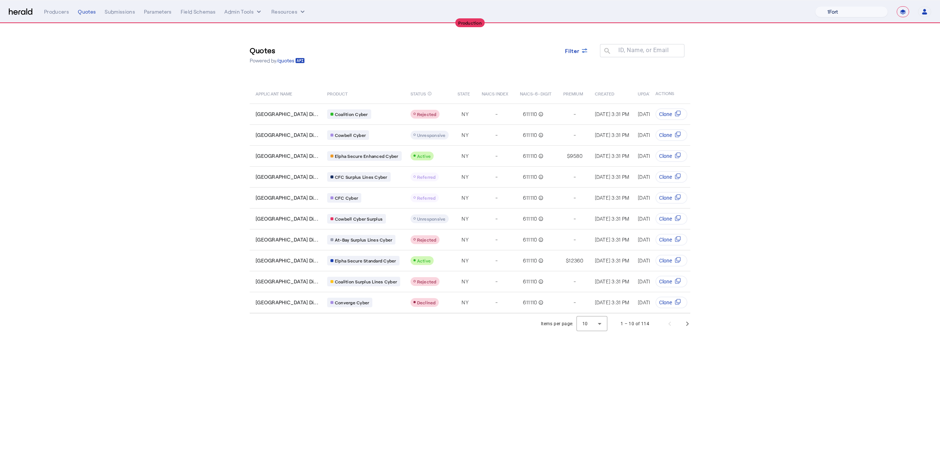
click at [829, 14] on select "1Fort Affinity Risk Billy BindHQ Bunker CRC Campus Coverage Citadel Fifthwall F…" at bounding box center [852, 11] width 73 height 11
select select "pfm_j8lw_citadel"
click at [816, 6] on select "1Fort Affinity Risk Billy BindHQ Bunker CRC Campus Coverage Citadel Fifthwall F…" at bounding box center [852, 11] width 73 height 11
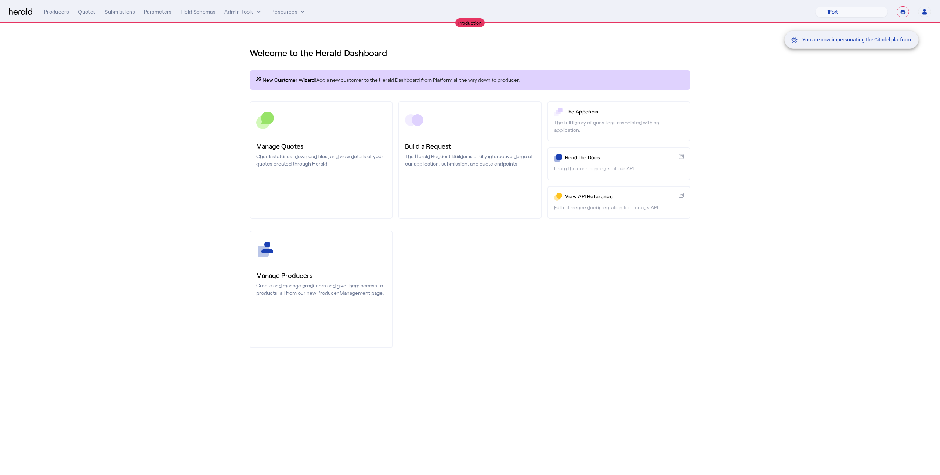
click at [307, 130] on div "You are now impersonating the Citadel platform." at bounding box center [470, 237] width 940 height 475
click at [315, 140] on div "You are now impersonating the Citadel platform." at bounding box center [470, 237] width 940 height 475
click at [315, 140] on link "Manage Quotes Check statuses, download files, and view details of your quotes c…" at bounding box center [321, 160] width 143 height 118
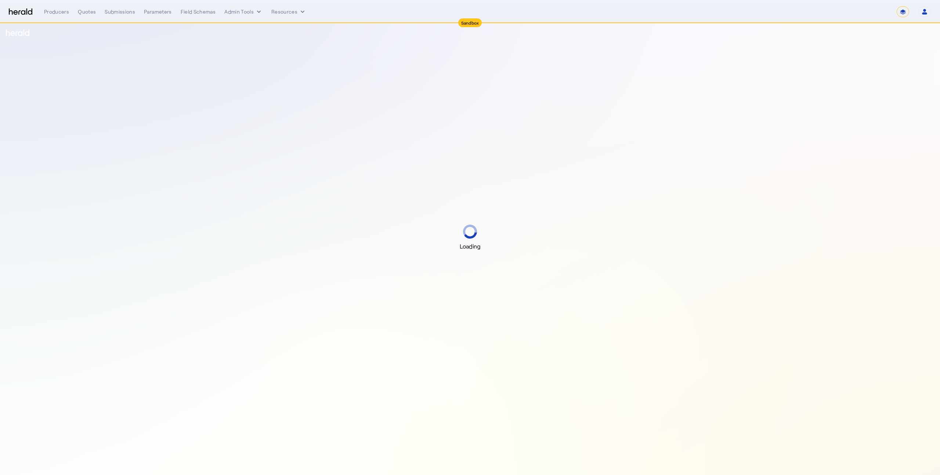
select select "*******"
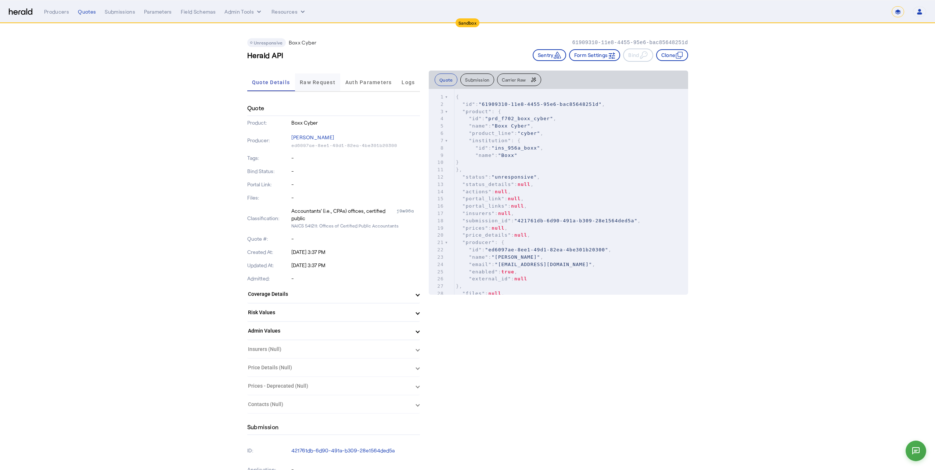
click at [327, 82] on span "Raw Request" at bounding box center [318, 82] width 36 height 5
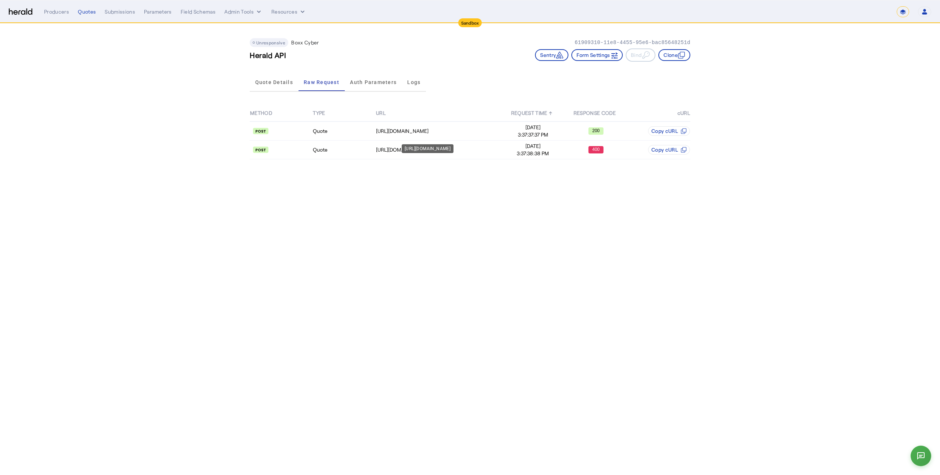
click at [413, 148] on div "https://cauat-mkt-api-piboxx.boxxinsurance.com/broker/api/v1/cognito/authentica…" at bounding box center [428, 148] width 52 height 9
click at [382, 148] on div "https://cauat-mkt-api-piboxx.boxxinsurance.com/broker/api/v1/submission" at bounding box center [438, 149] width 125 height 7
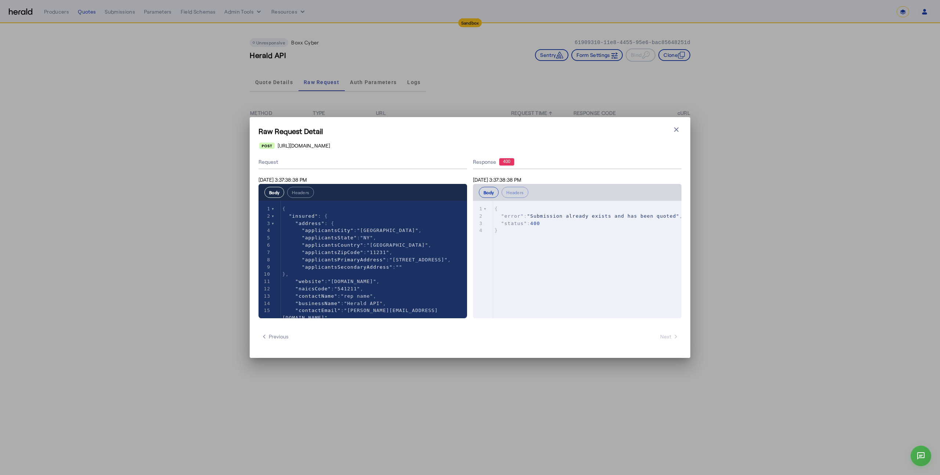
click at [675, 123] on div "Raw Request Detail Close modal https://cauat-mkt-api-piboxx.boxxinsurance.com/b…" at bounding box center [470, 237] width 441 height 241
click at [677, 129] on icon "button" at bounding box center [676, 129] width 4 height 4
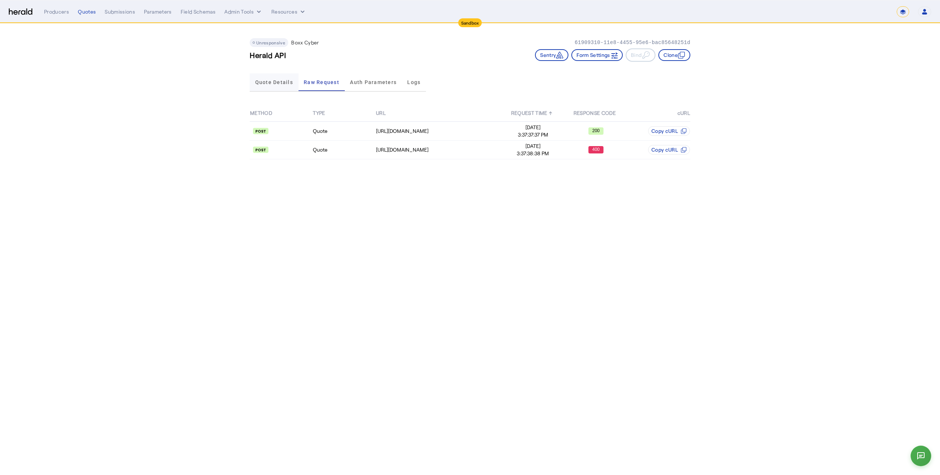
click at [279, 87] on span "Quote Details" at bounding box center [274, 82] width 38 height 18
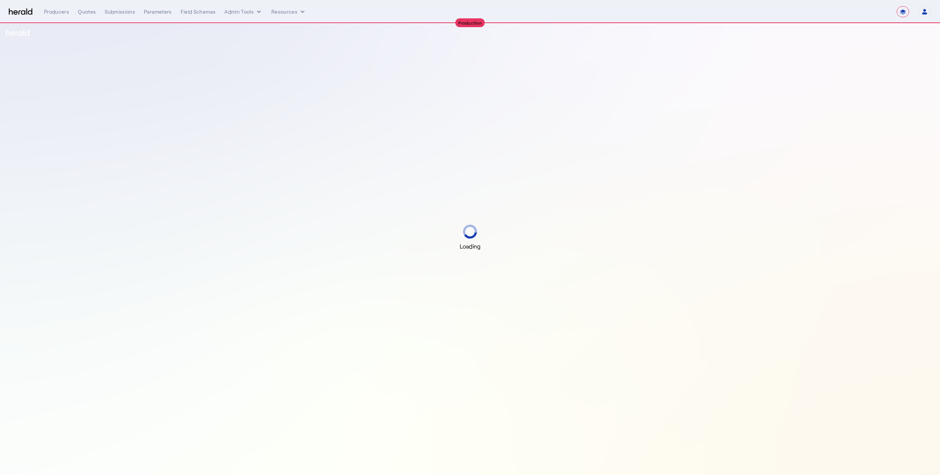
select select "**********"
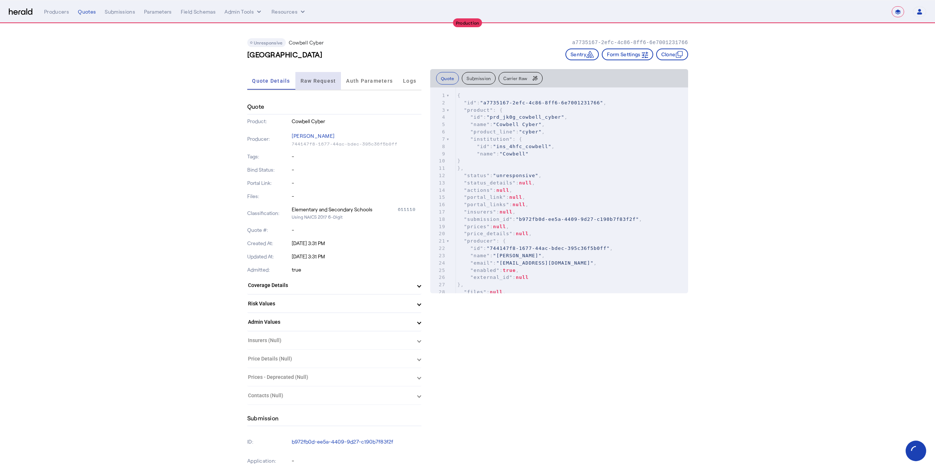
click at [328, 85] on span "Raw Request" at bounding box center [318, 81] width 36 height 18
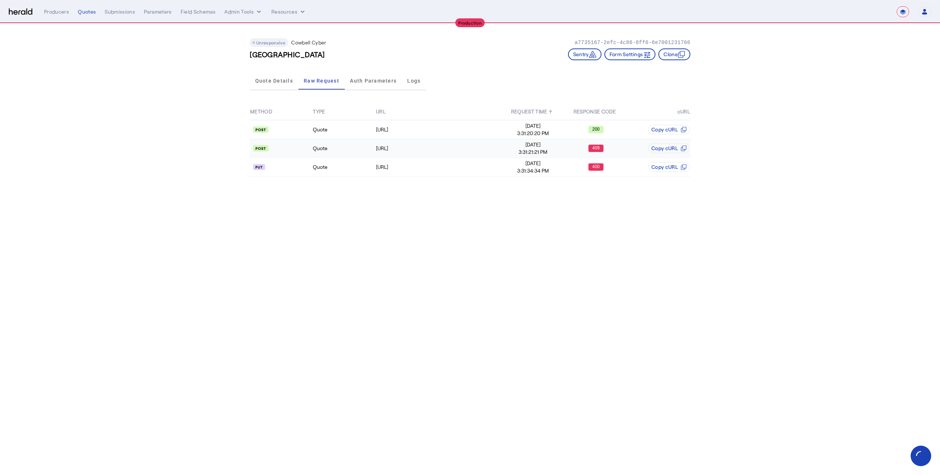
click at [372, 147] on td "Quote" at bounding box center [344, 148] width 63 height 19
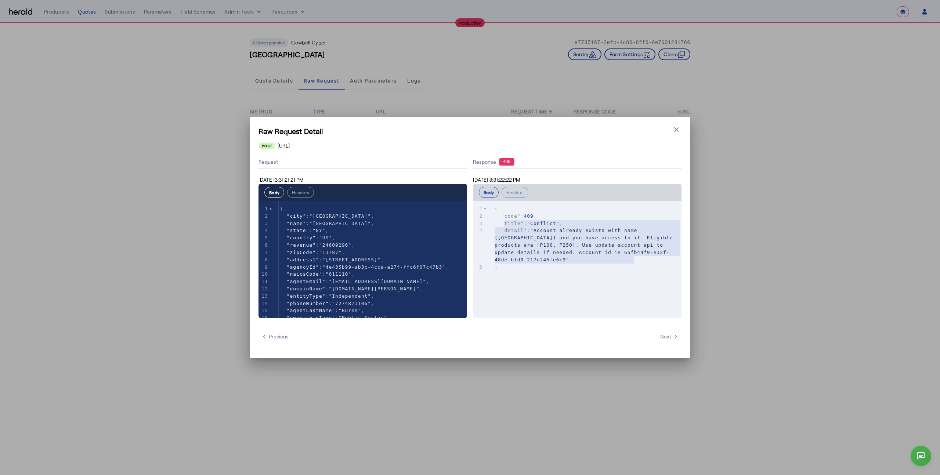
type textarea "**********"
drag, startPoint x: 635, startPoint y: 260, endPoint x: 501, endPoint y: 217, distance: 140.9
click at [501, 217] on div "1 { 2 "code" : 409 , 3 "title" : "Conflict" , 4 "detail" : "Account already exi…" at bounding box center [590, 237] width 194 height 65
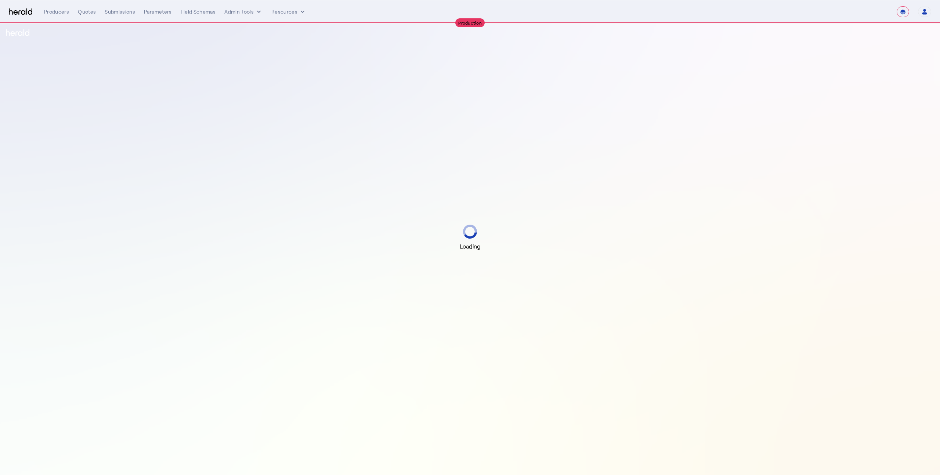
select select "**********"
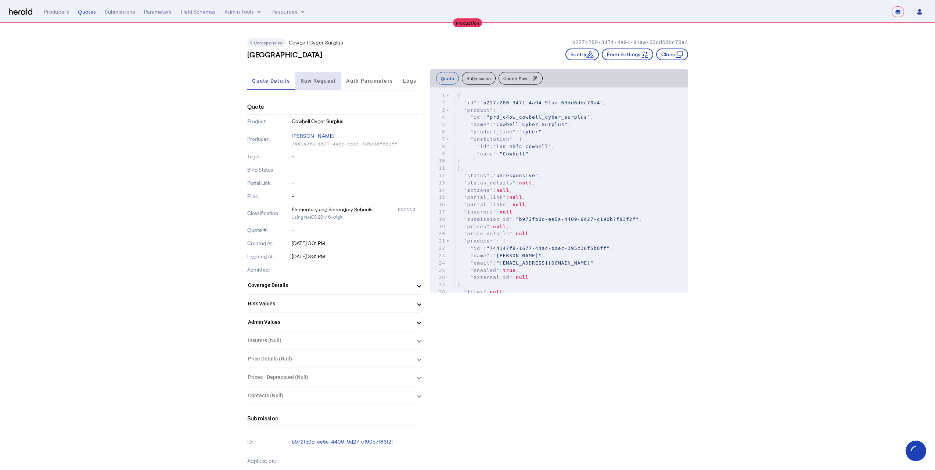
click at [334, 85] on span "Raw Request" at bounding box center [318, 81] width 36 height 18
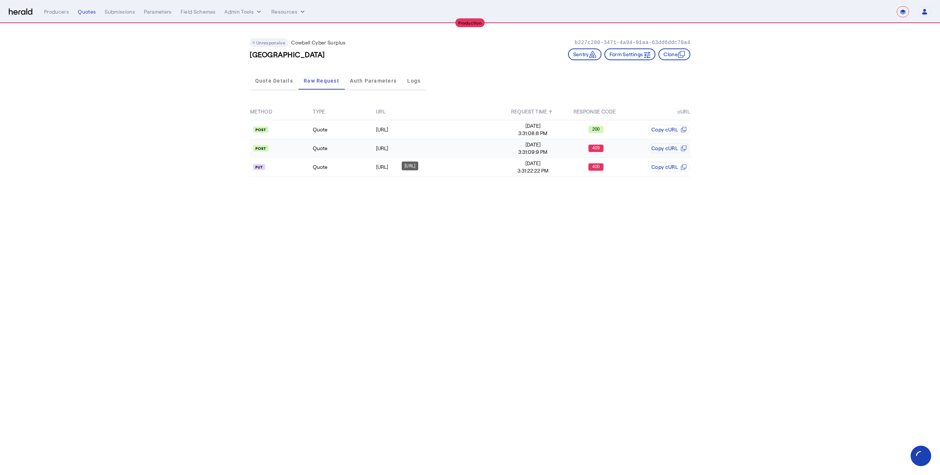
click at [432, 153] on td "[URL]" at bounding box center [439, 148] width 126 height 19
